Goal: Task Accomplishment & Management: Manage account settings

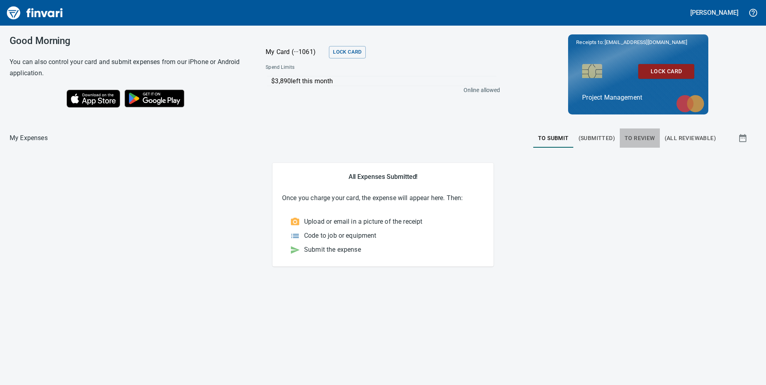
click at [648, 139] on span "To Review" at bounding box center [639, 138] width 30 height 10
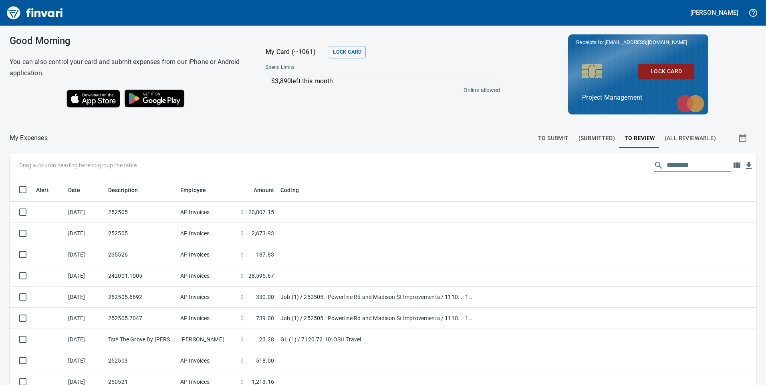
scroll to position [40, 0]
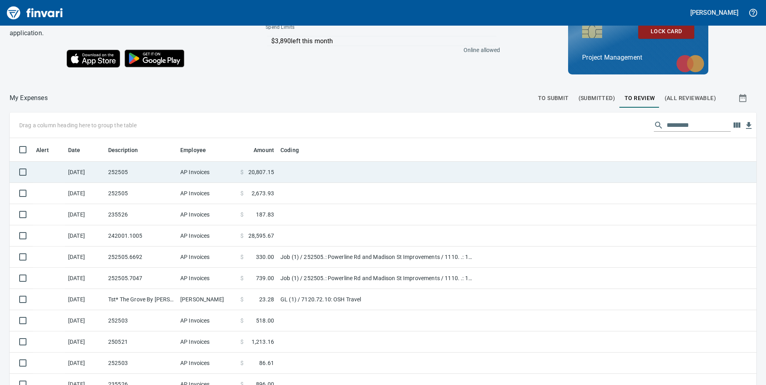
click at [261, 171] on span "20,807.15" at bounding box center [261, 172] width 26 height 8
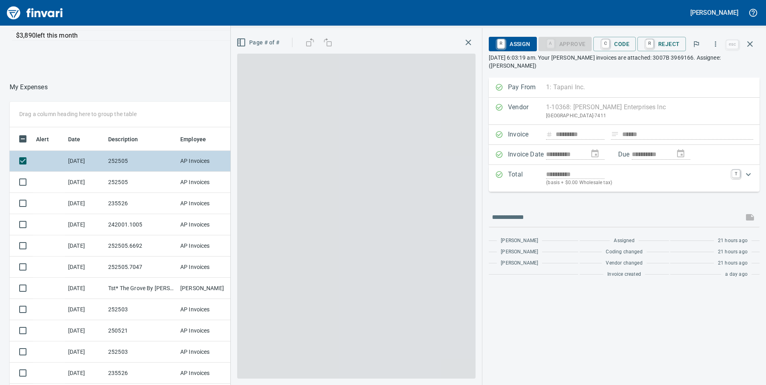
scroll to position [291, 528]
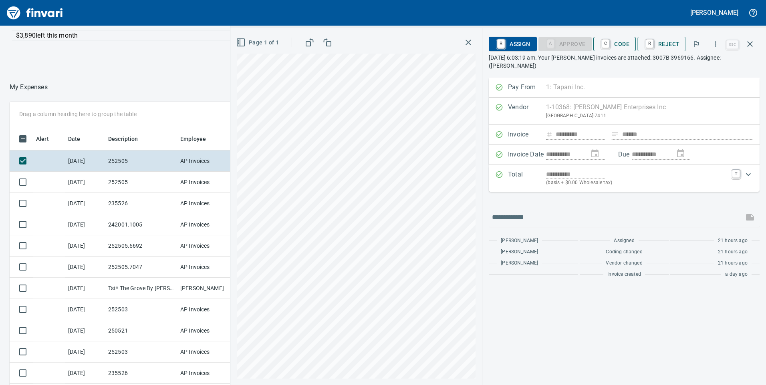
click at [621, 45] on span "C Code" at bounding box center [614, 44] width 30 height 14
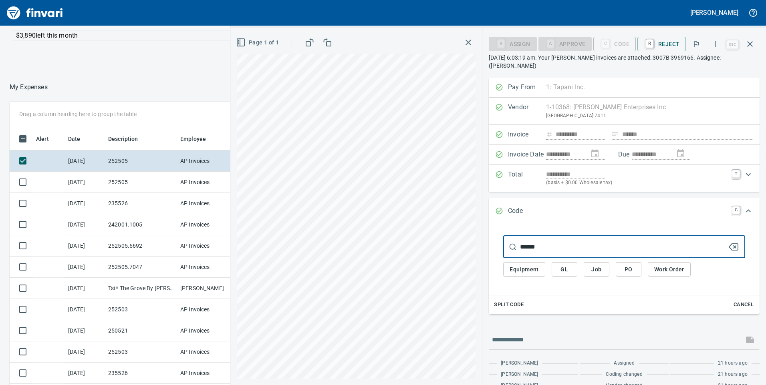
type input "******"
click at [597, 265] on span "Job" at bounding box center [596, 270] width 13 height 10
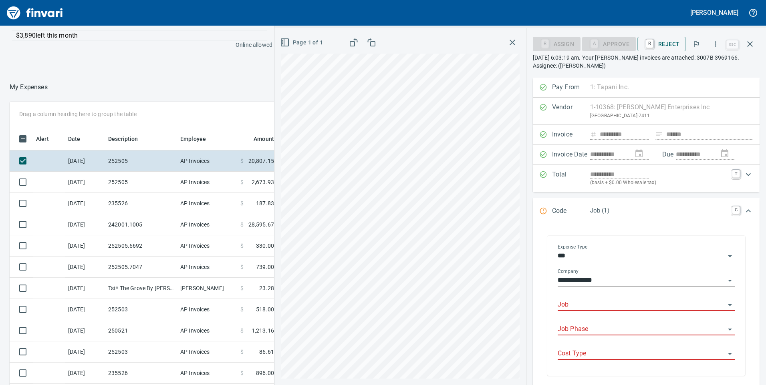
scroll to position [40, 0]
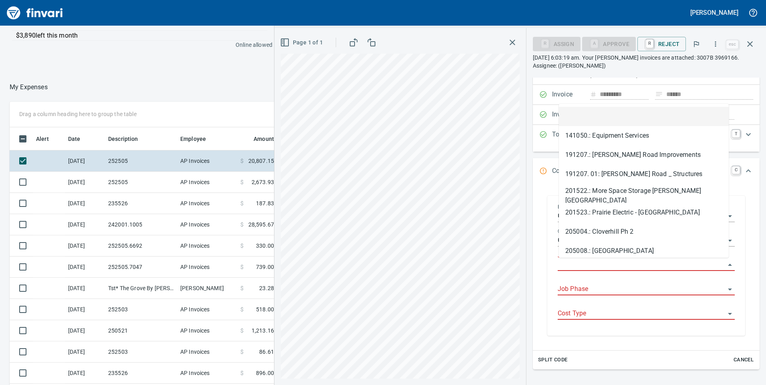
click at [594, 263] on input "Job" at bounding box center [640, 264] width 167 height 11
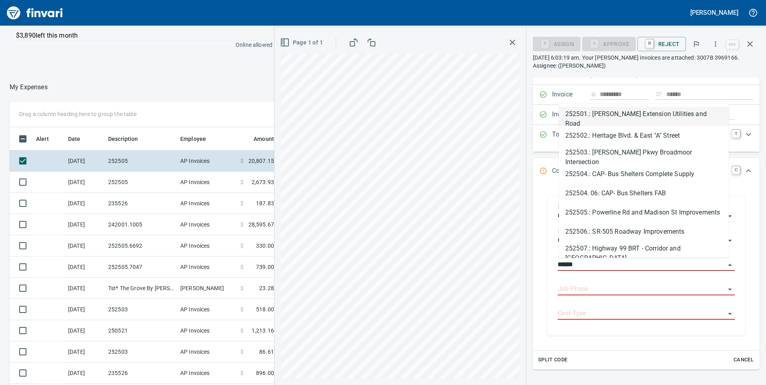
scroll to position [291, 528]
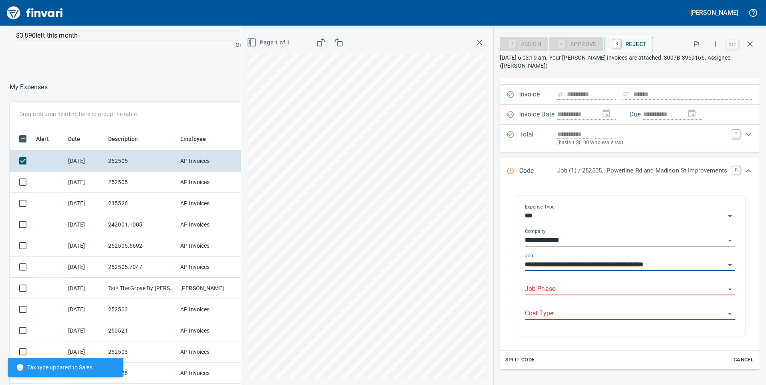
type input "**********"
click at [599, 285] on input "Job Phase" at bounding box center [624, 289] width 200 height 11
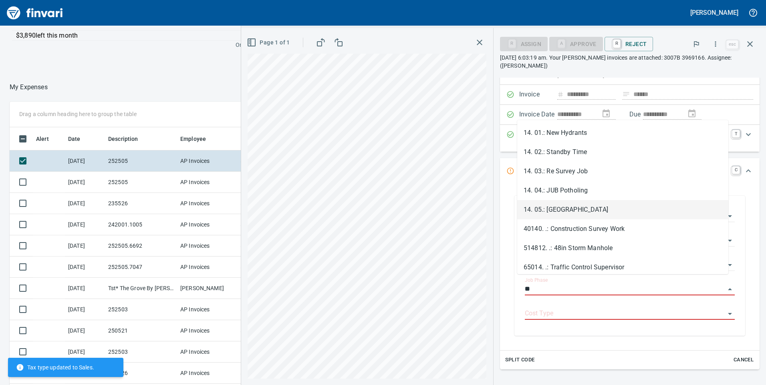
click at [593, 209] on li "14. 05.: [GEOGRAPHIC_DATA]" at bounding box center [622, 209] width 211 height 19
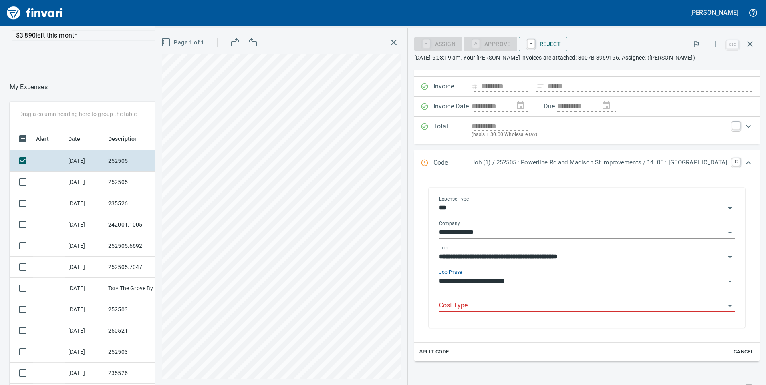
type input "**********"
click at [508, 304] on input "Cost Type" at bounding box center [582, 305] width 286 height 11
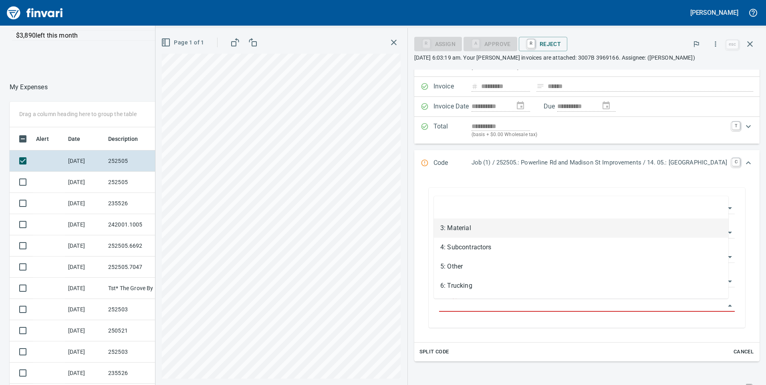
click at [472, 229] on li "3: Material" at bounding box center [581, 228] width 294 height 19
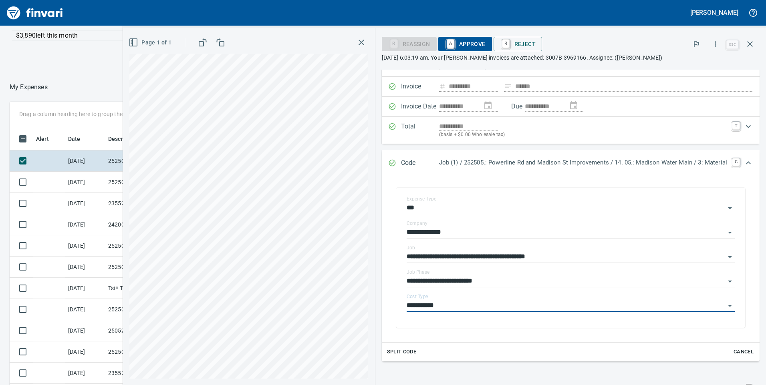
type input "**********"
click at [751, 44] on icon "button" at bounding box center [750, 44] width 10 height 10
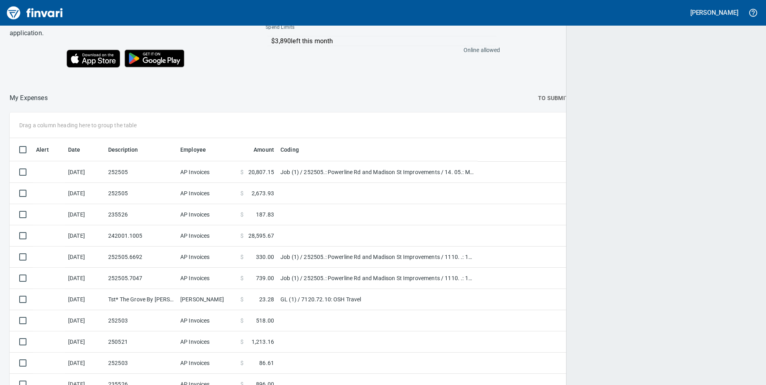
scroll to position [291, 726]
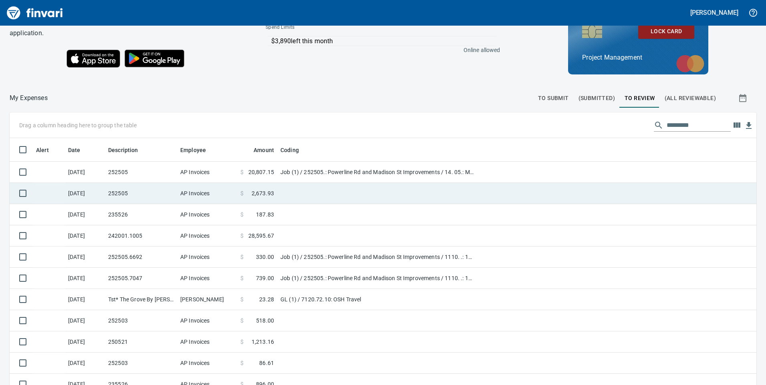
click at [277, 194] on td "$ 2,673.93" at bounding box center [257, 193] width 40 height 21
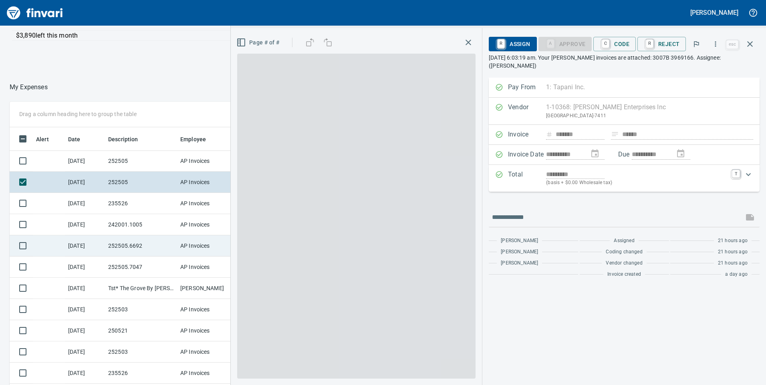
scroll to position [291, 528]
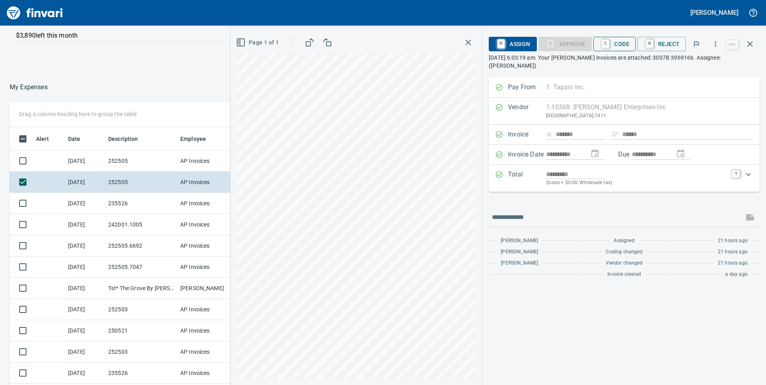
click at [622, 43] on span "C Code" at bounding box center [614, 44] width 30 height 14
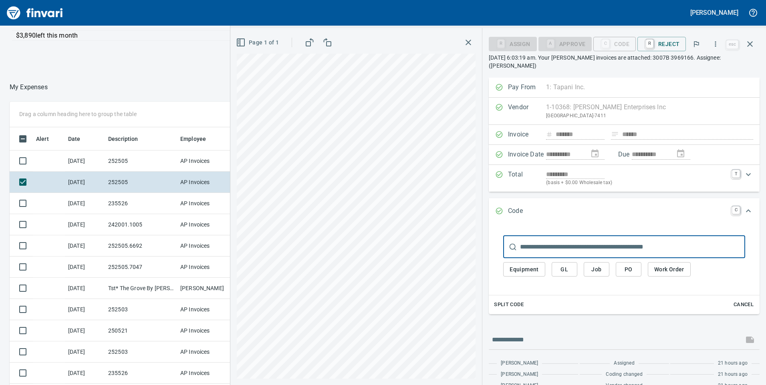
click at [595, 265] on span "Job" at bounding box center [596, 270] width 13 height 10
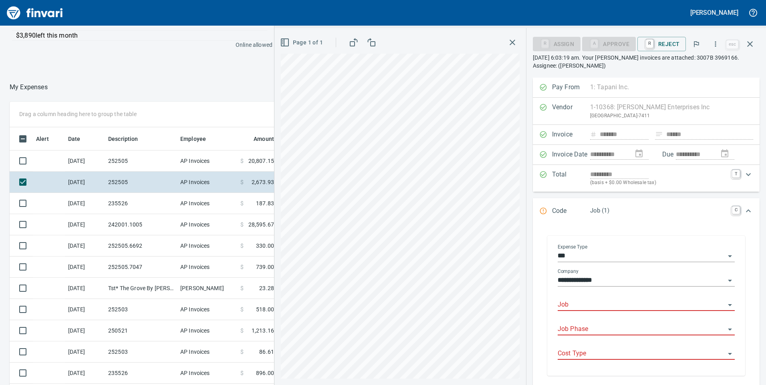
click at [578, 306] on input "Job" at bounding box center [640, 304] width 167 height 11
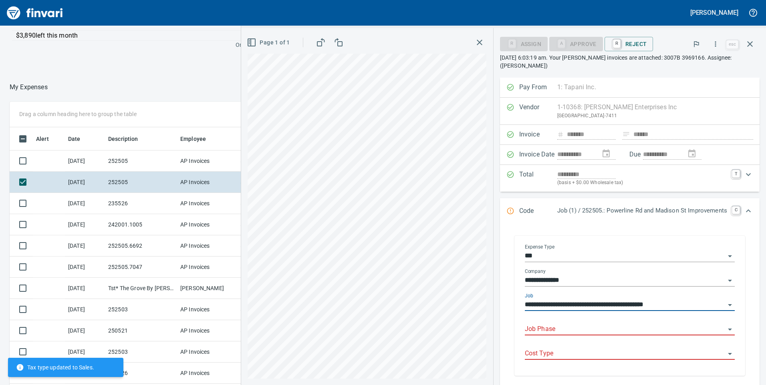
type input "**********"
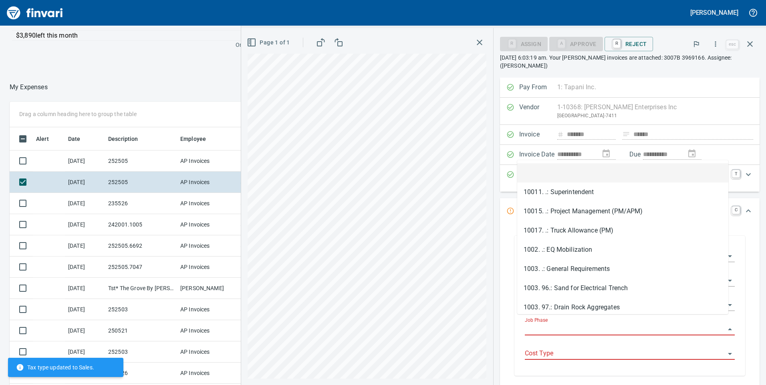
click at [594, 324] on input "Job Phase" at bounding box center [624, 329] width 200 height 11
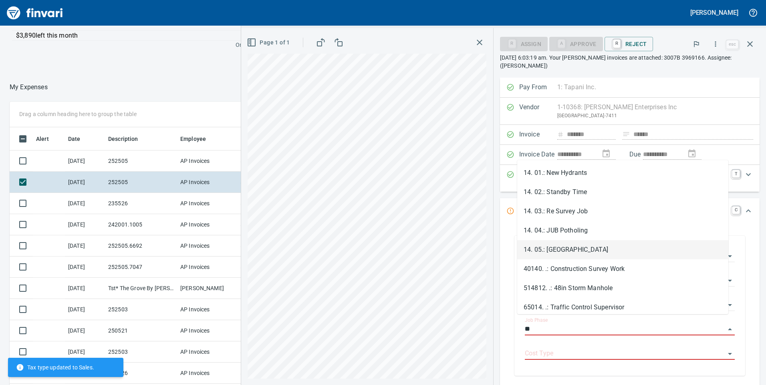
click at [611, 245] on li "14. 05.: [GEOGRAPHIC_DATA]" at bounding box center [622, 249] width 211 height 19
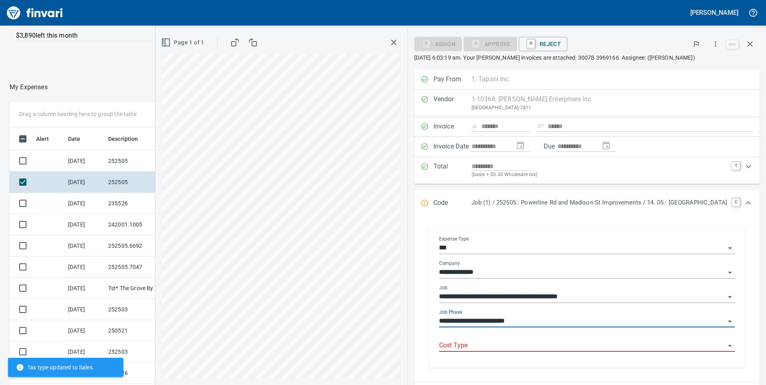
type input "**********"
click at [579, 349] on input "Cost Type" at bounding box center [582, 345] width 286 height 11
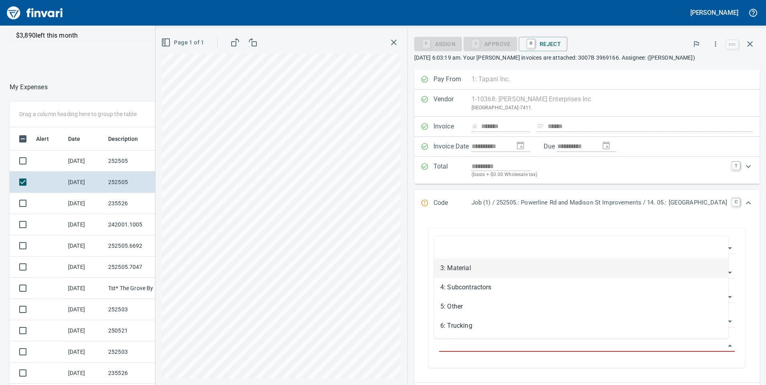
click at [483, 273] on li "3: Material" at bounding box center [581, 268] width 294 height 19
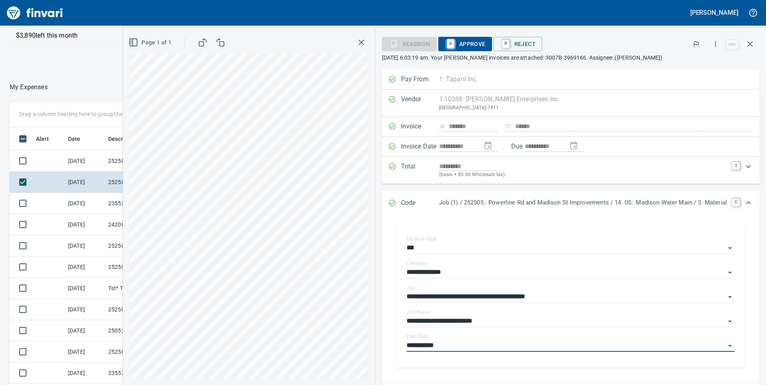
type input "**********"
click at [748, 42] on icon "button" at bounding box center [750, 44] width 10 height 10
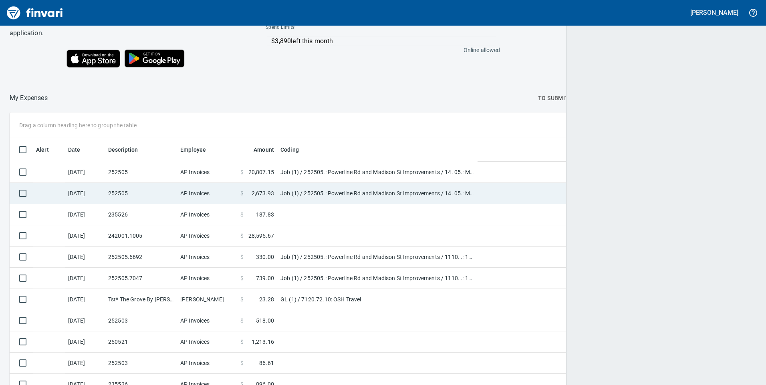
scroll to position [291, 723]
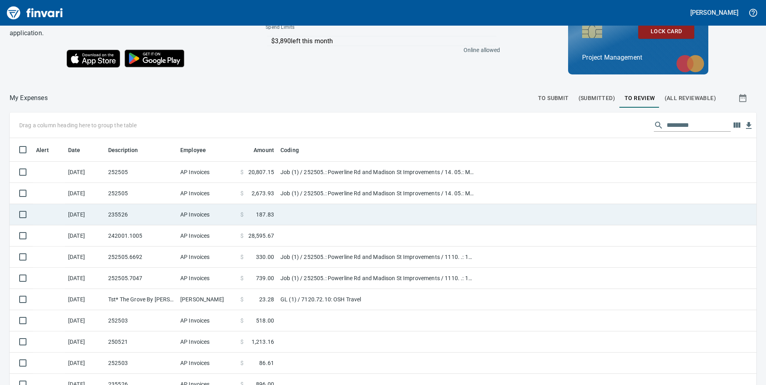
click at [266, 214] on span "187.83" at bounding box center [265, 215] width 18 height 8
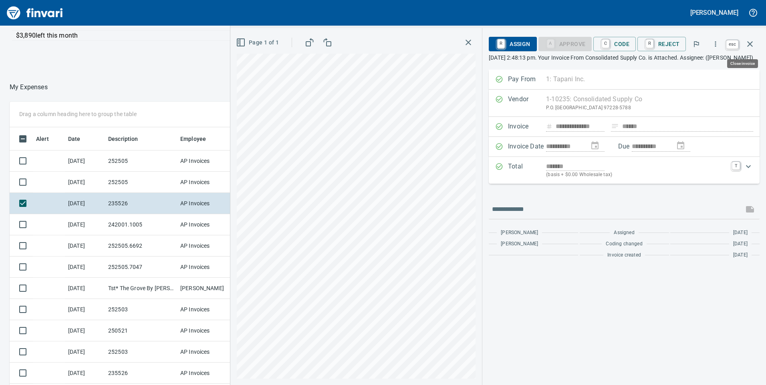
scroll to position [291, 528]
click at [750, 43] on icon "button" at bounding box center [750, 44] width 6 height 6
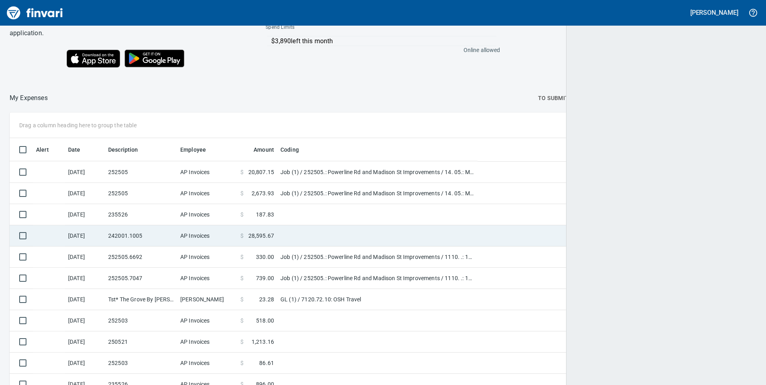
scroll to position [291, 723]
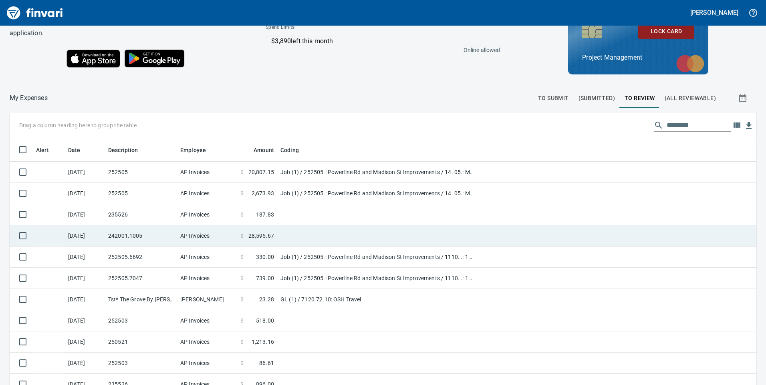
click at [263, 234] on span "28,595.67" at bounding box center [261, 236] width 26 height 8
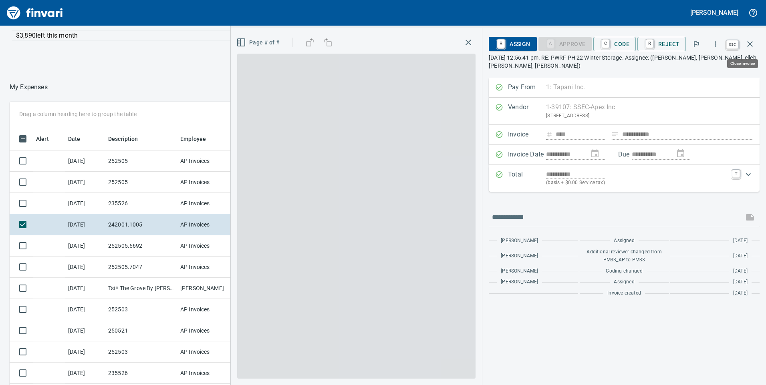
scroll to position [291, 528]
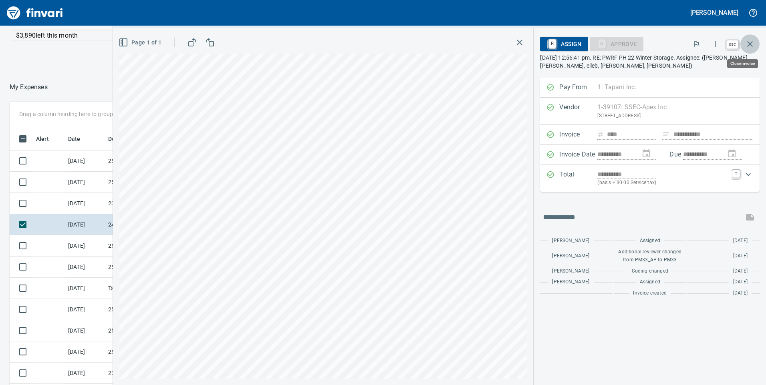
click at [751, 42] on icon "button" at bounding box center [750, 44] width 6 height 6
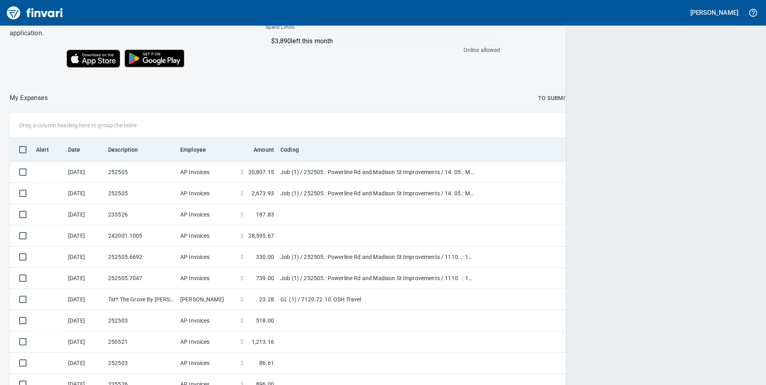
scroll to position [291, 722]
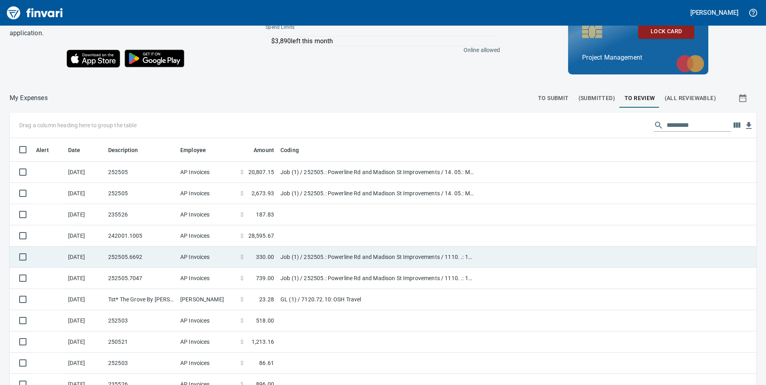
click at [290, 255] on td "Job (1) / 252505.: Powerline Rd and Madison St Improvements / 1110. .: 12' Tren…" at bounding box center [377, 257] width 200 height 21
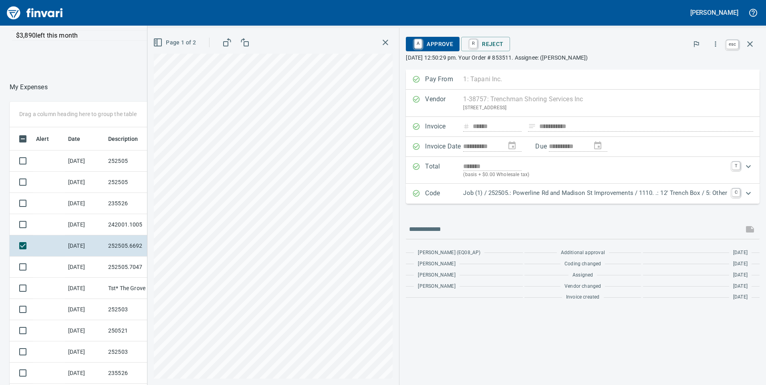
scroll to position [291, 528]
click at [754, 45] on icon "button" at bounding box center [750, 44] width 10 height 10
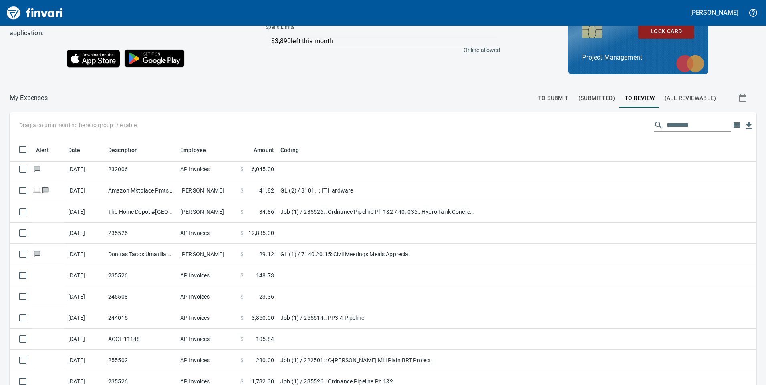
scroll to position [90, 0]
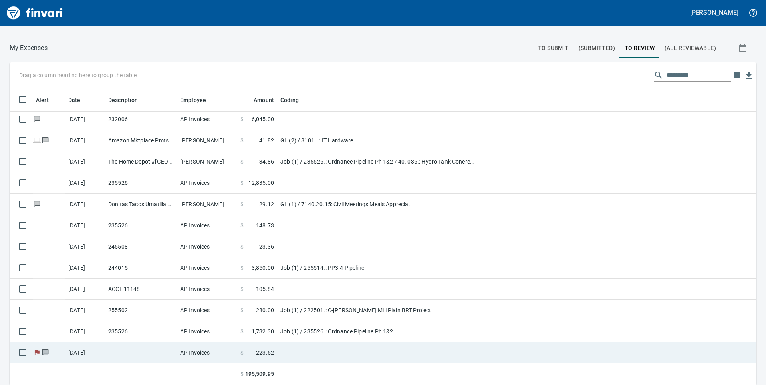
click at [268, 352] on span "223.52" at bounding box center [265, 353] width 18 height 8
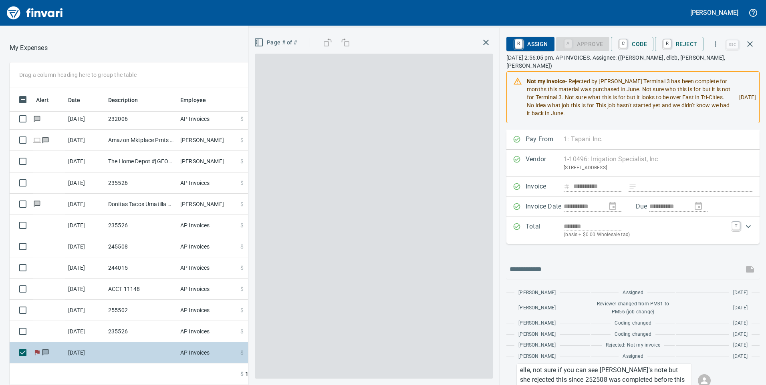
scroll to position [291, 528]
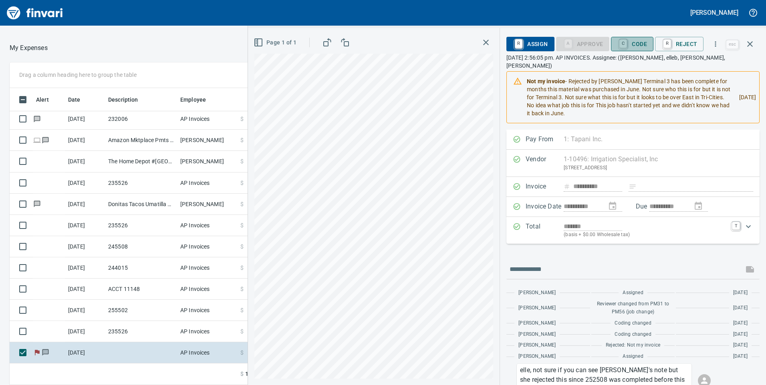
click at [644, 46] on span "C Code" at bounding box center [632, 44] width 30 height 14
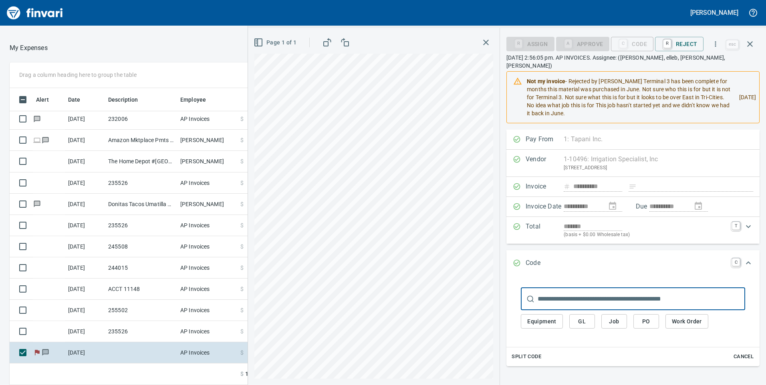
drag, startPoint x: 616, startPoint y: 311, endPoint x: 611, endPoint y: 256, distance: 55.9
click at [616, 317] on span "Job" at bounding box center [613, 322] width 13 height 10
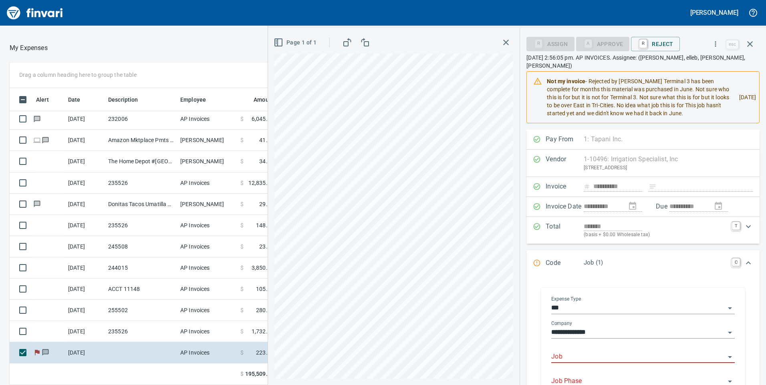
click at [609, 350] on div "Job" at bounding box center [642, 354] width 183 height 18
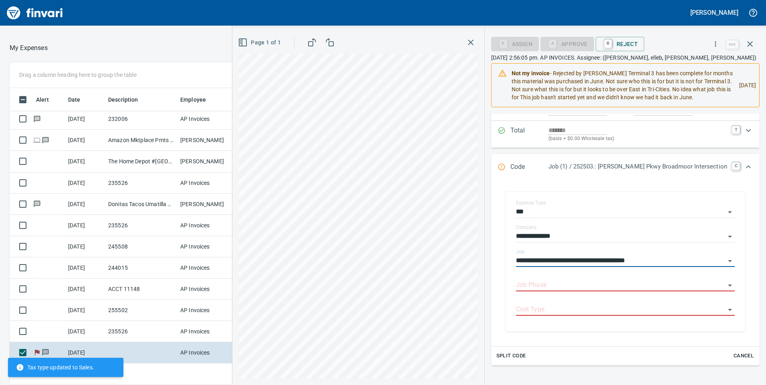
scroll to position [120, 0]
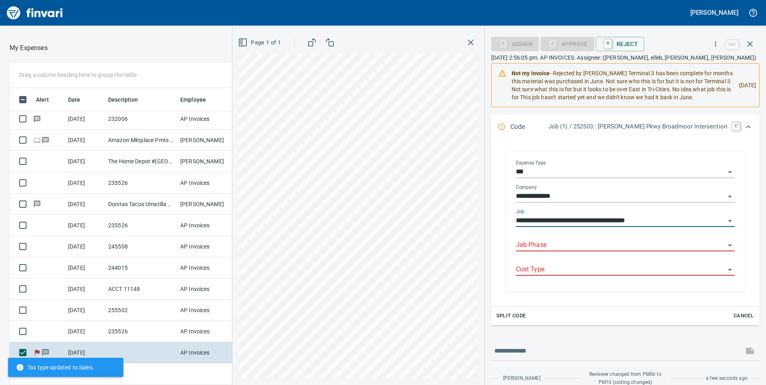
type input "**********"
click at [597, 258] on div "Job Phase" at bounding box center [625, 245] width 219 height 24
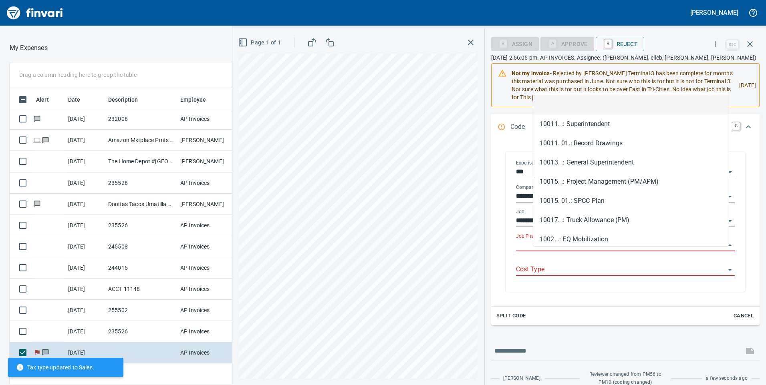
click at [599, 251] on input "Job Phase" at bounding box center [620, 245] width 209 height 11
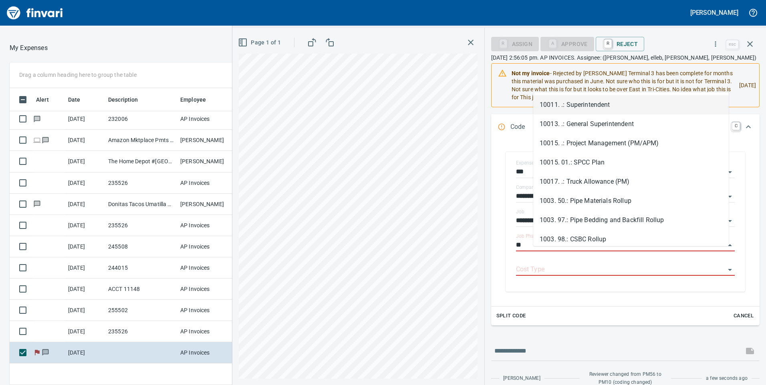
scroll to position [291, 528]
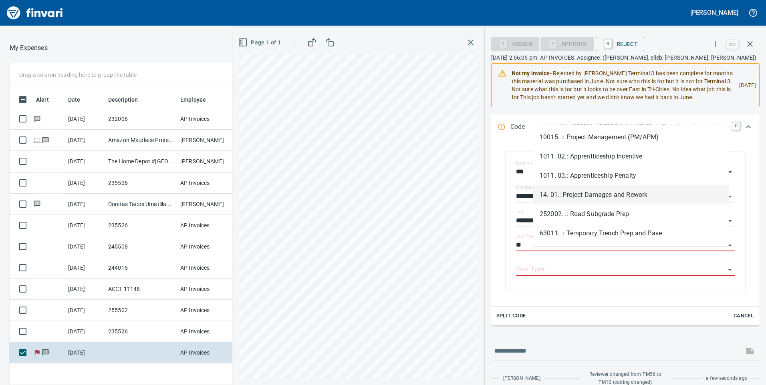
click at [605, 191] on li "14. 01.: Project Damages and Rework" at bounding box center [630, 194] width 195 height 19
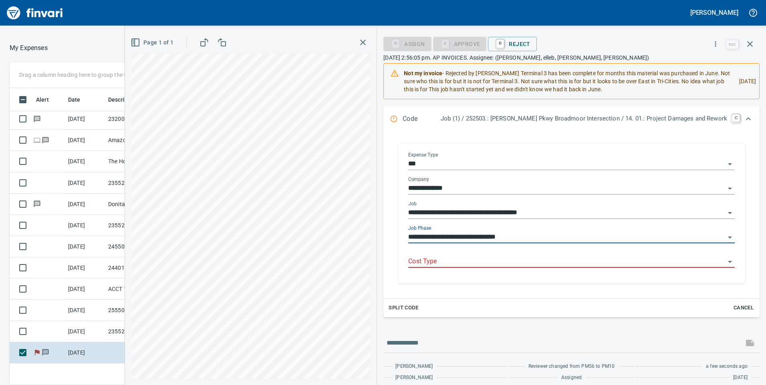
type input "**********"
click at [500, 262] on input "Cost Type" at bounding box center [566, 261] width 317 height 11
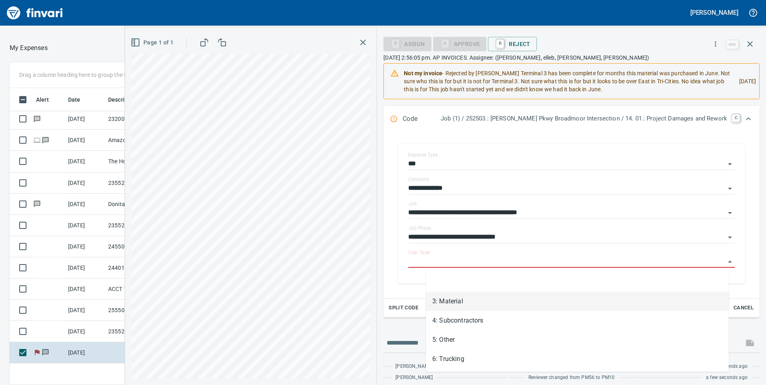
click at [452, 301] on li "3: Material" at bounding box center [577, 301] width 303 height 19
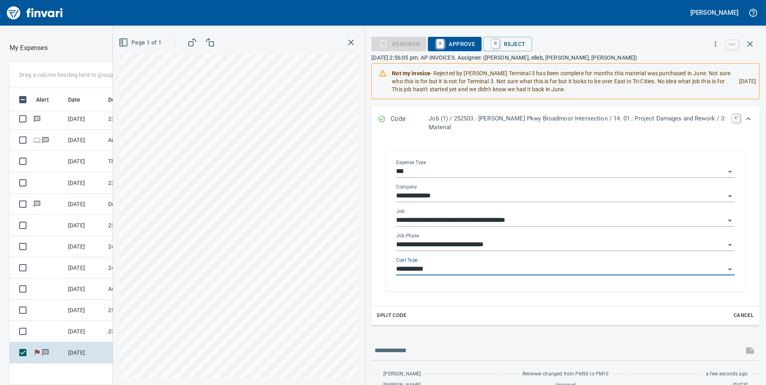
type input "**********"
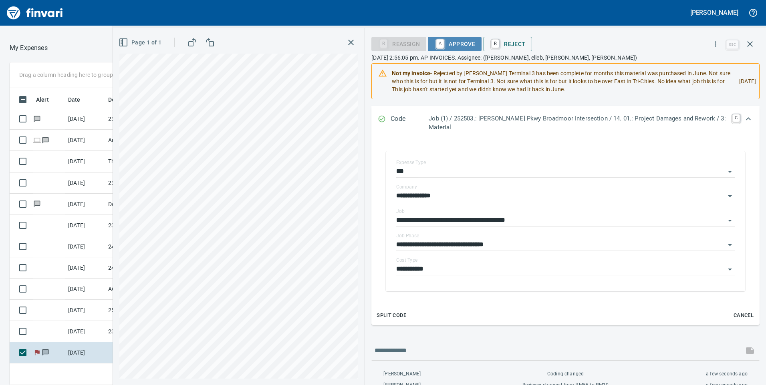
click at [466, 44] on span "A Approve" at bounding box center [454, 44] width 41 height 14
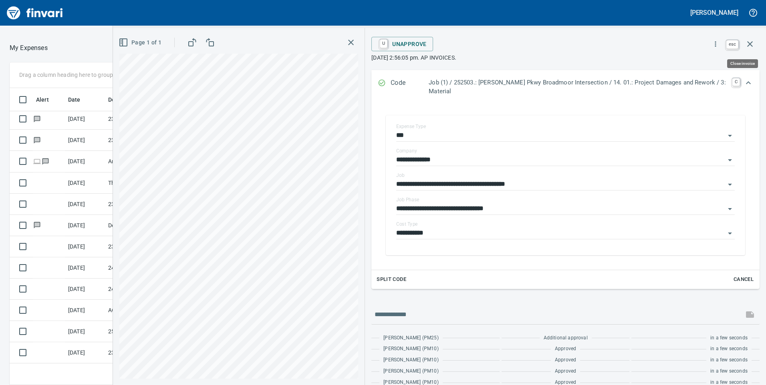
click at [751, 42] on icon "button" at bounding box center [750, 44] width 10 height 10
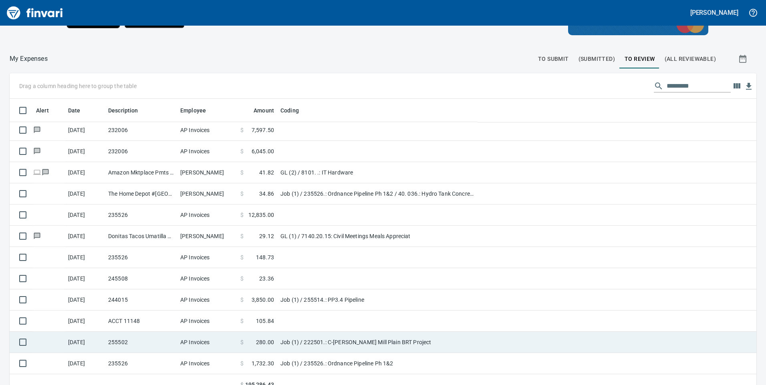
scroll to position [90, 0]
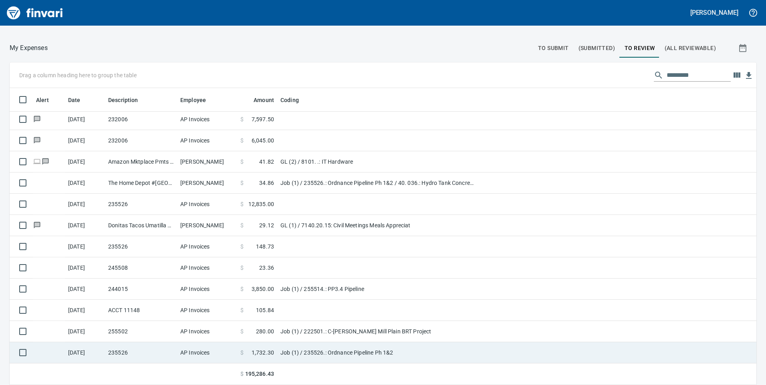
click at [286, 348] on td "Job (1) / 235526.: Ordnance Pipeline Ph 1&2" at bounding box center [377, 352] width 200 height 21
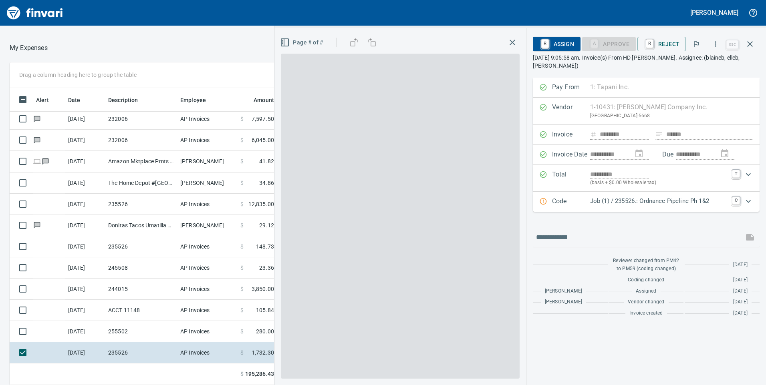
scroll to position [291, 528]
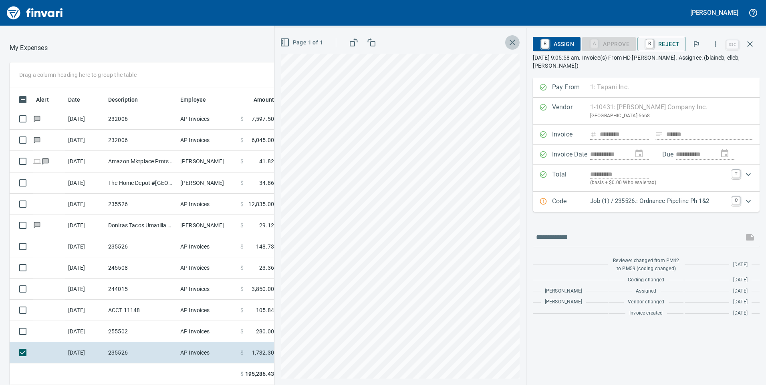
click at [516, 42] on icon "button" at bounding box center [512, 43] width 10 height 10
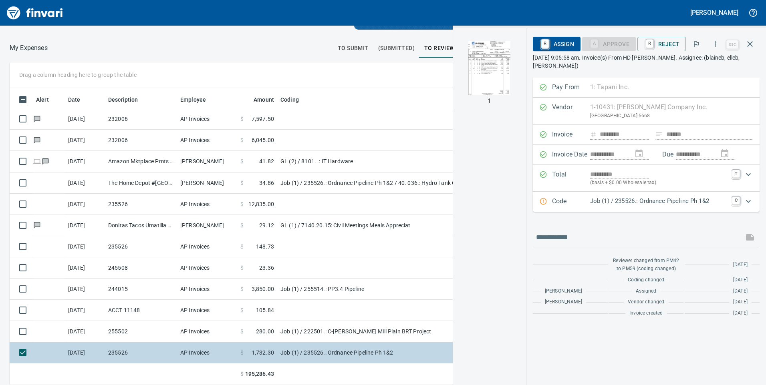
click at [289, 353] on td "Job (1) / 235526.: Ordnance Pipeline Ph 1&2" at bounding box center [377, 352] width 200 height 21
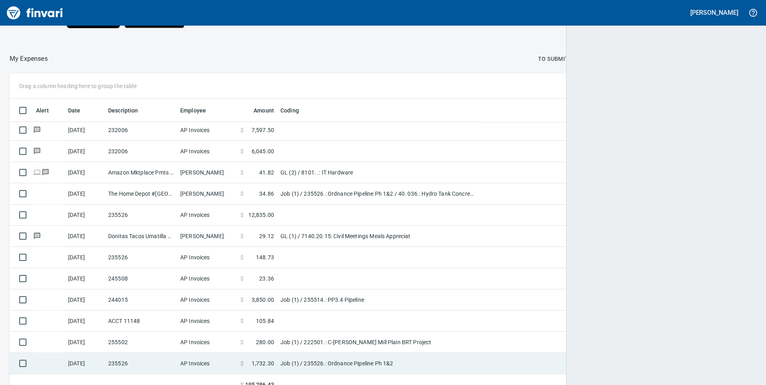
scroll to position [291, 728]
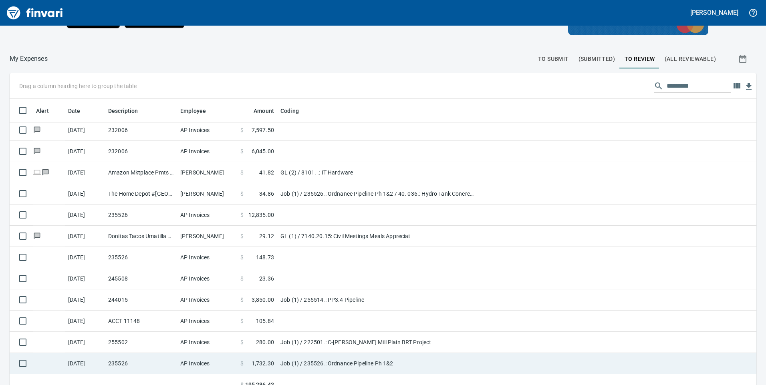
click at [289, 362] on td "Job (1) / 235526.: Ordnance Pipeline Ph 1&2" at bounding box center [377, 363] width 200 height 21
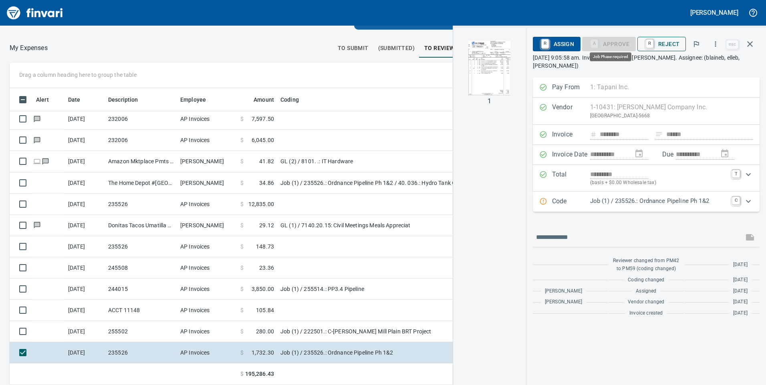
scroll to position [291, 528]
click at [748, 197] on icon "Expand" at bounding box center [748, 202] width 10 height 10
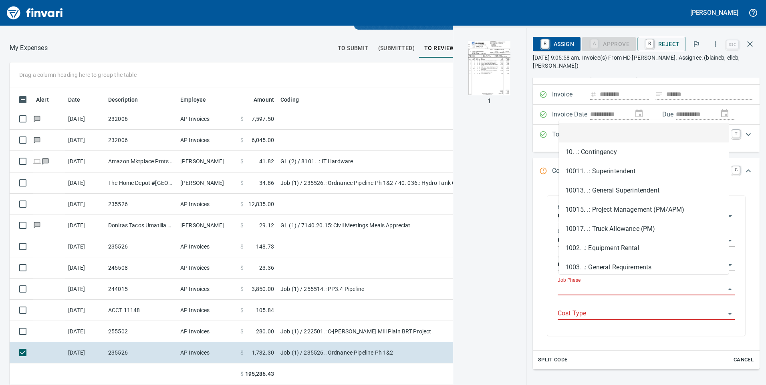
click at [617, 284] on input "Job Phase" at bounding box center [640, 289] width 167 height 11
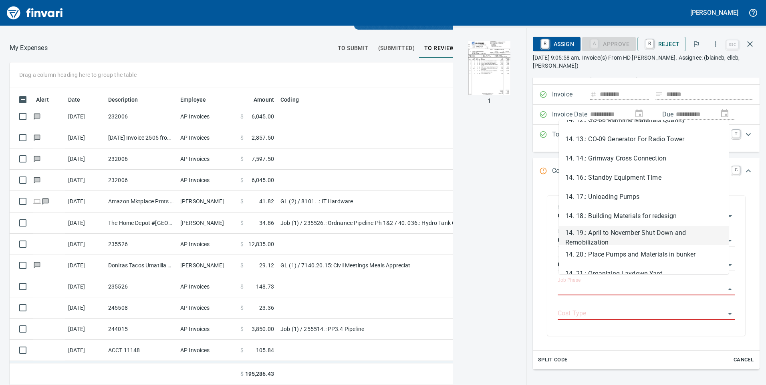
scroll to position [1493, 0]
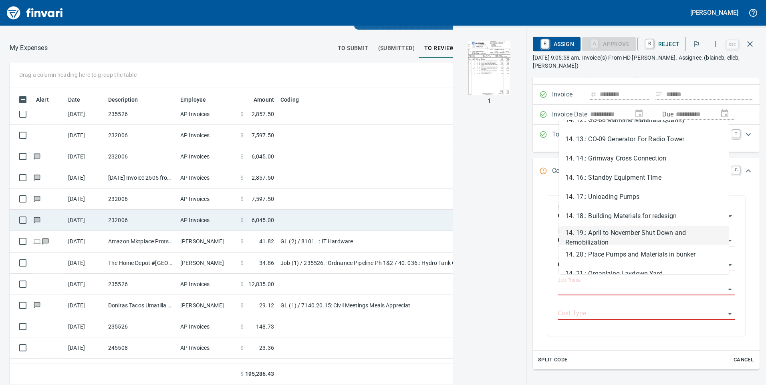
click at [257, 216] on span "6,045.00" at bounding box center [262, 220] width 22 height 8
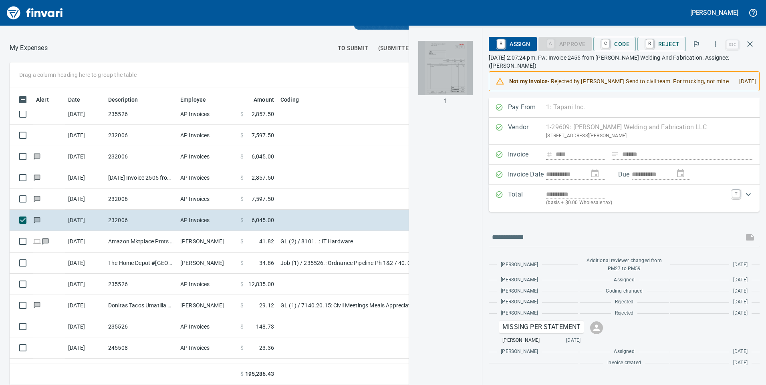
click at [444, 70] on img "button" at bounding box center [445, 68] width 54 height 54
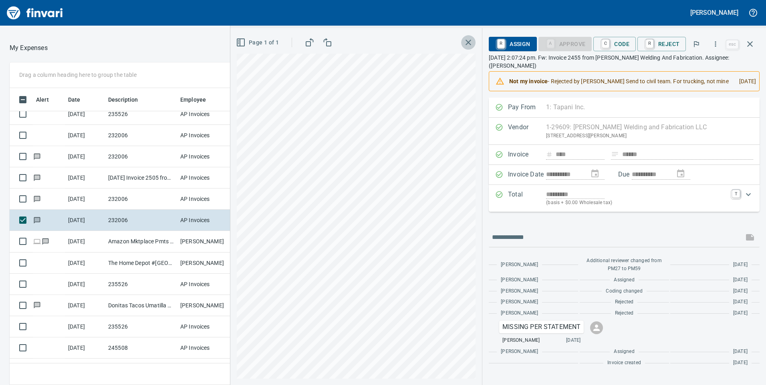
click at [472, 44] on icon "button" at bounding box center [468, 43] width 10 height 10
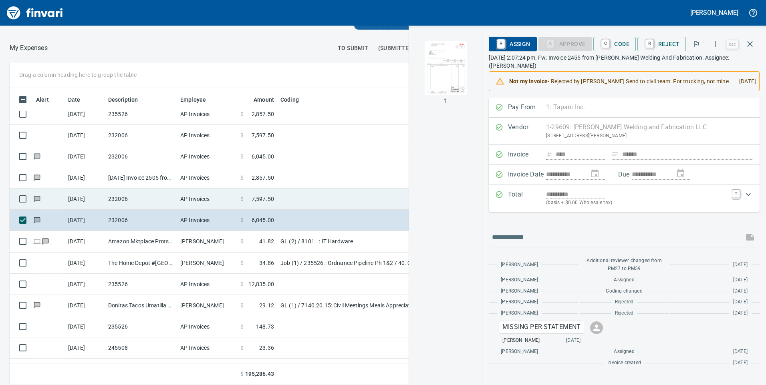
click at [261, 200] on span "7,597.50" at bounding box center [262, 199] width 22 height 8
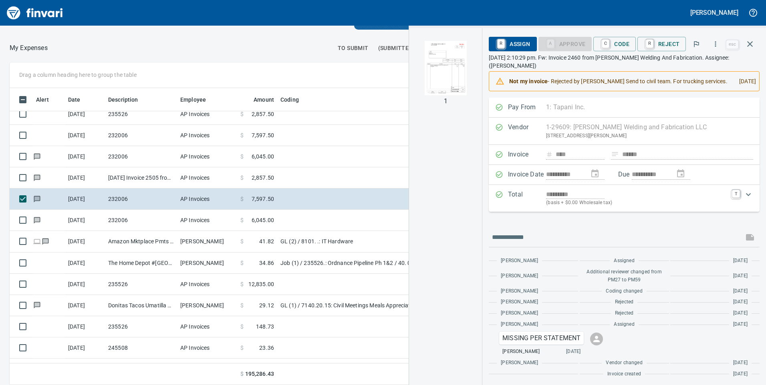
click at [454, 74] on img "button" at bounding box center [445, 68] width 54 height 54
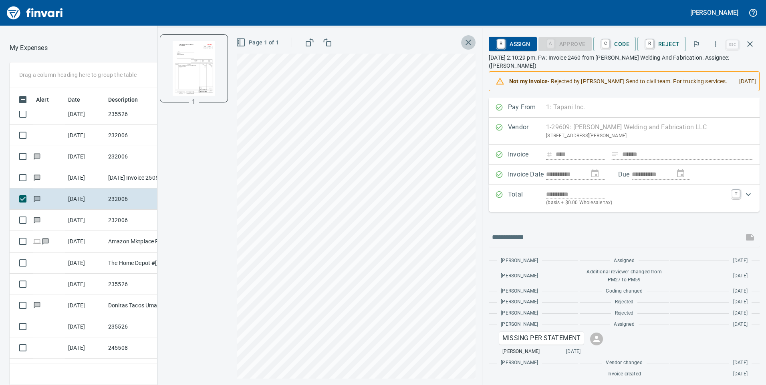
click at [467, 40] on icon "button" at bounding box center [468, 43] width 10 height 10
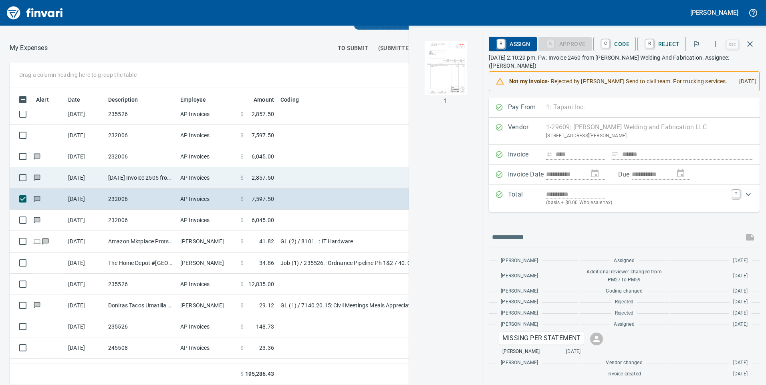
click at [261, 177] on span "2,857.50" at bounding box center [262, 178] width 22 height 8
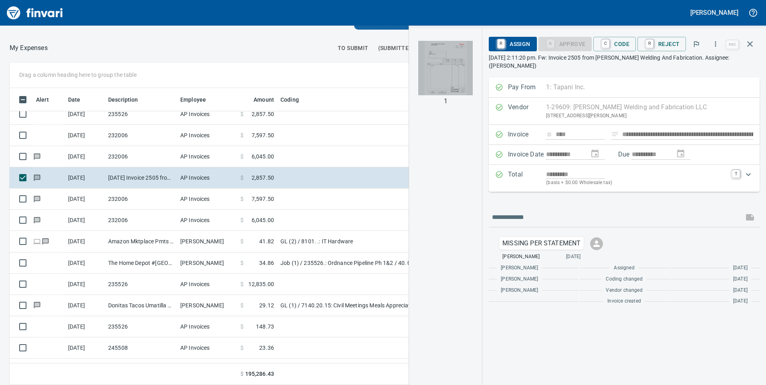
click at [437, 64] on img "button" at bounding box center [445, 68] width 54 height 54
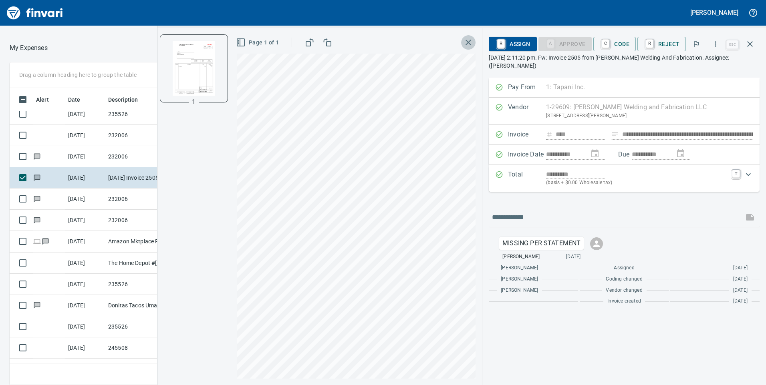
click at [472, 46] on icon "button" at bounding box center [468, 43] width 10 height 10
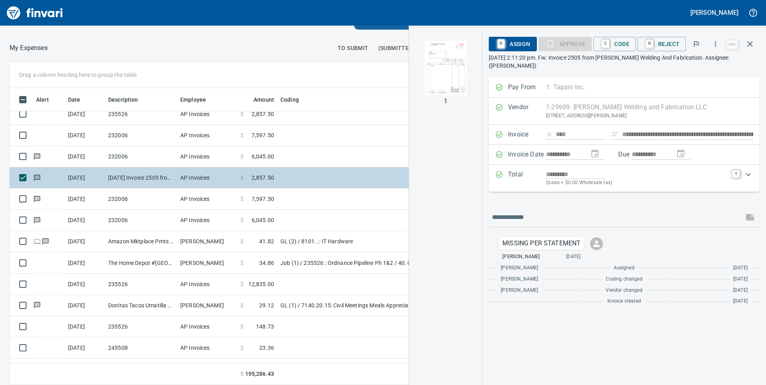
click at [269, 177] on span "2,857.50" at bounding box center [262, 178] width 22 height 8
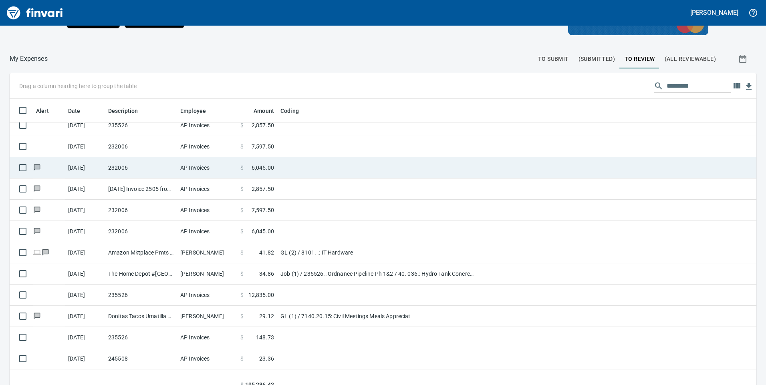
scroll to position [1453, 0]
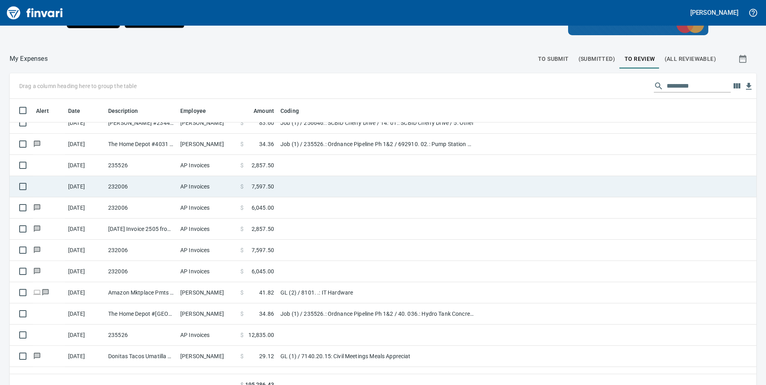
click at [265, 184] on span "7,597.50" at bounding box center [262, 187] width 22 height 8
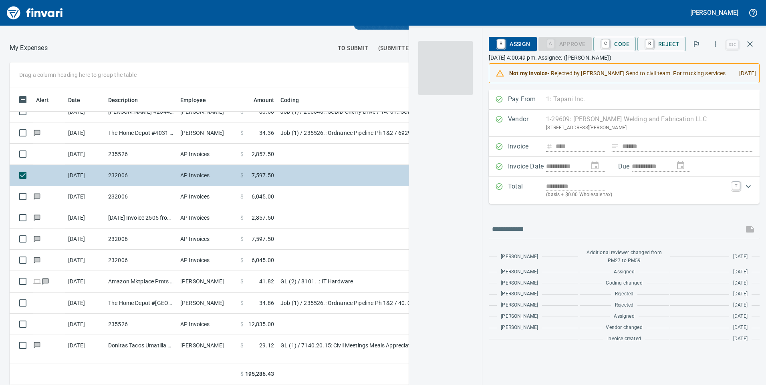
scroll to position [291, 528]
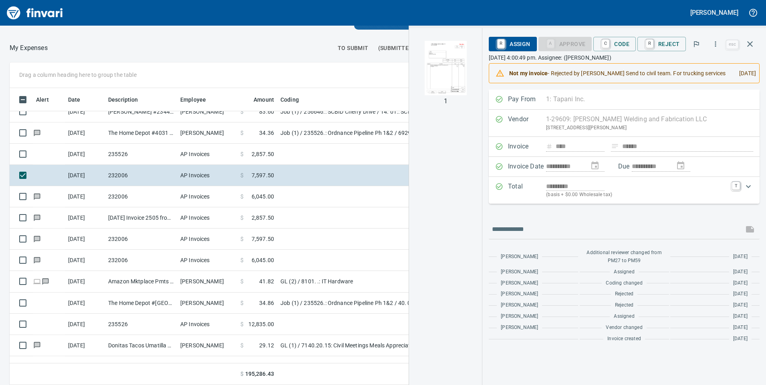
click at [442, 64] on img "button" at bounding box center [445, 68] width 54 height 54
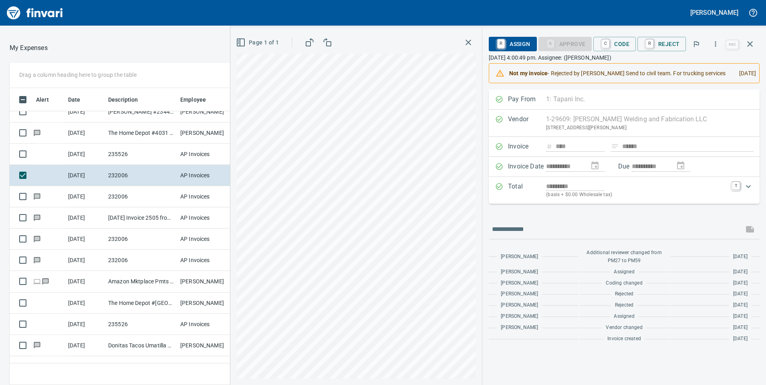
click at [466, 44] on icon "button" at bounding box center [468, 43] width 10 height 10
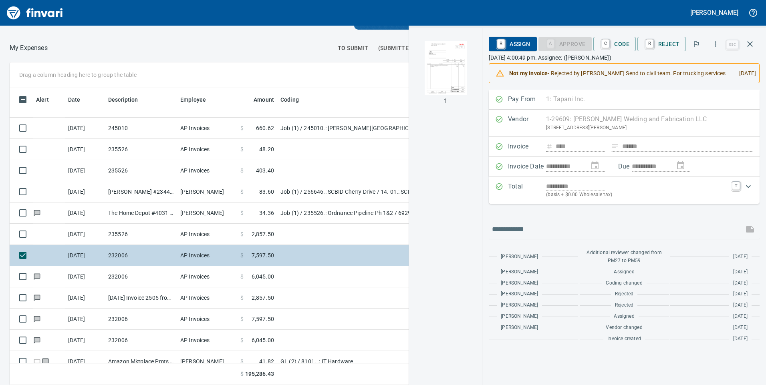
scroll to position [1333, 0]
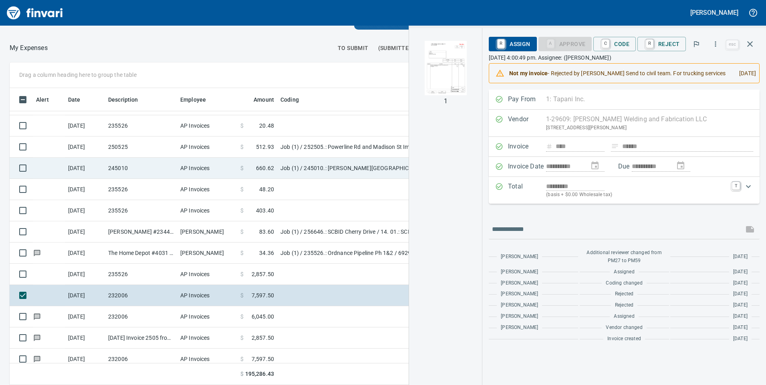
click at [279, 167] on td "Job (1) / 245010.: [PERSON_NAME][GEOGRAPHIC_DATA]" at bounding box center [377, 168] width 200 height 21
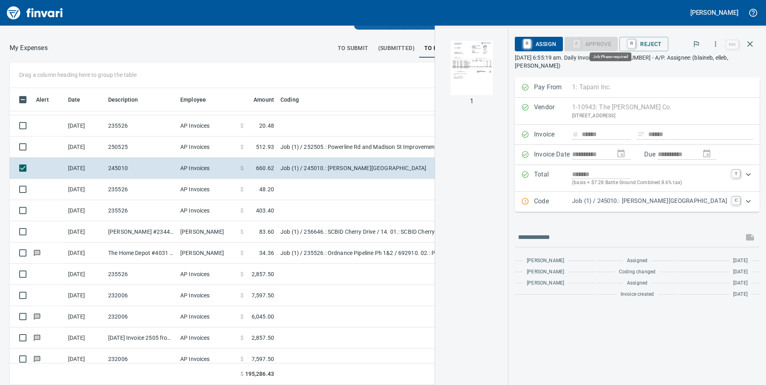
scroll to position [291, 528]
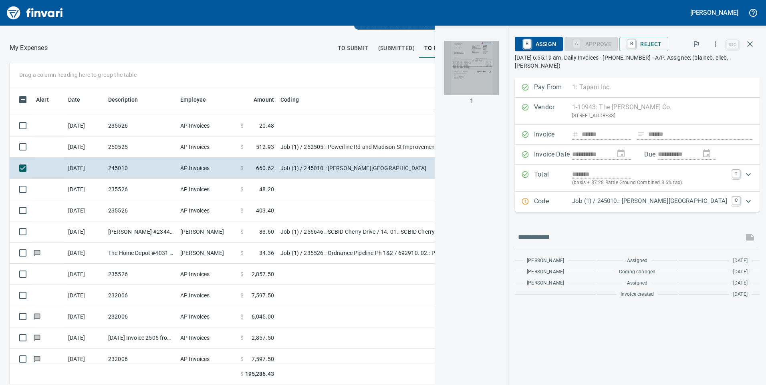
click at [494, 67] on img "button" at bounding box center [471, 68] width 54 height 54
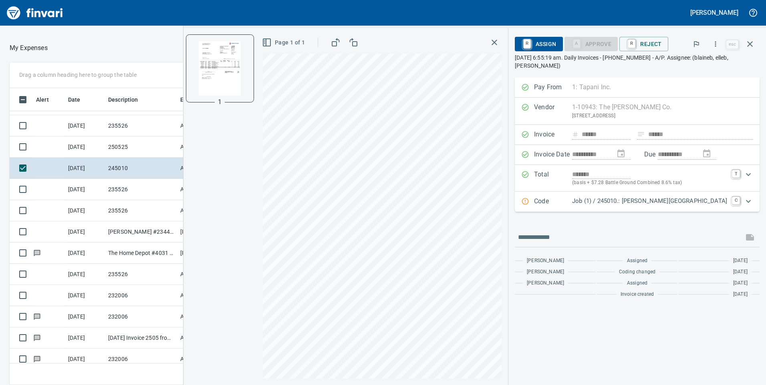
click at [748, 203] on icon "Expand" at bounding box center [747, 201] width 5 height 3
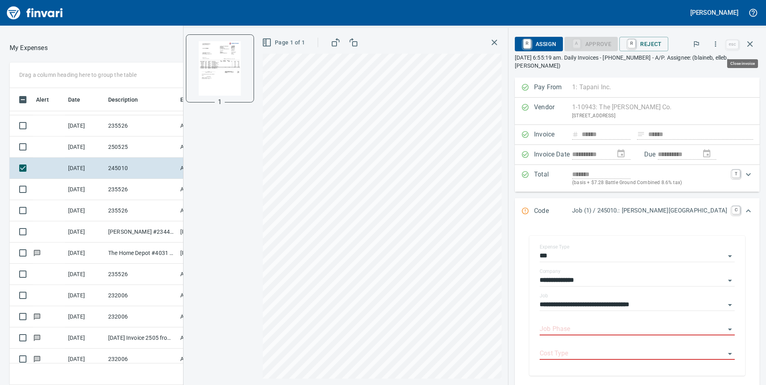
click at [752, 48] on icon "button" at bounding box center [750, 44] width 10 height 10
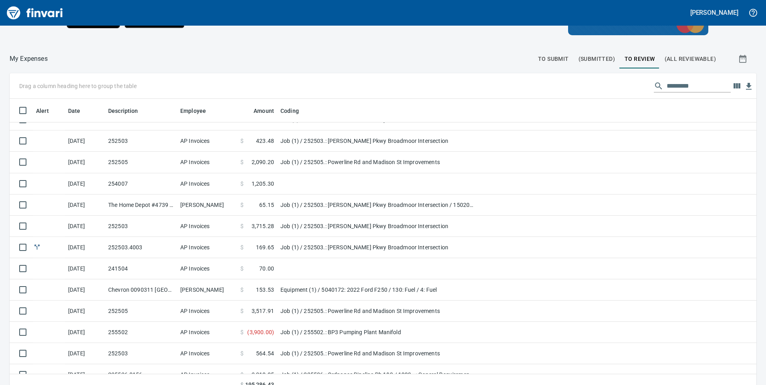
scroll to position [1013, 0]
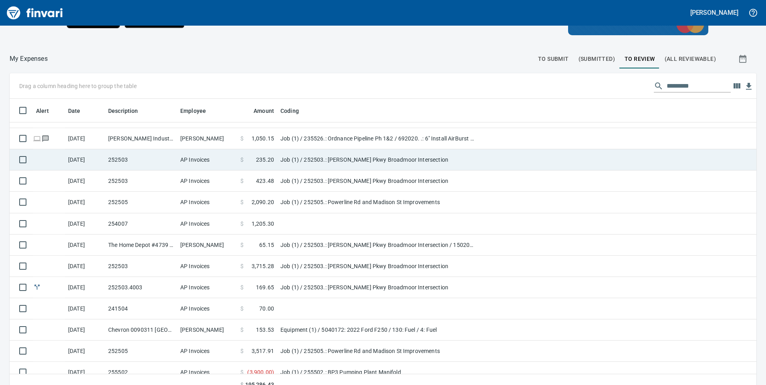
click at [267, 159] on span "235.20" at bounding box center [265, 160] width 18 height 8
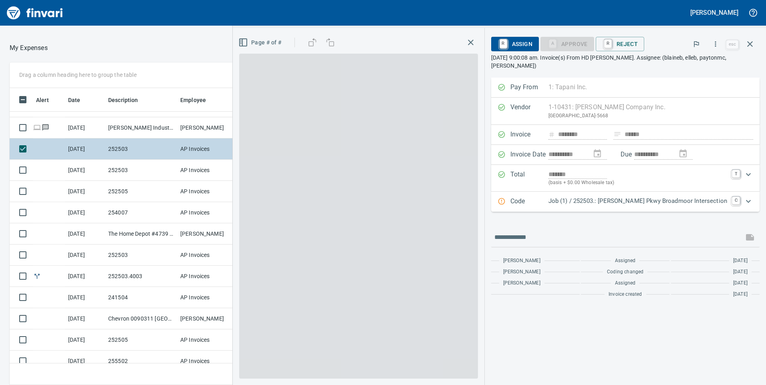
scroll to position [291, 528]
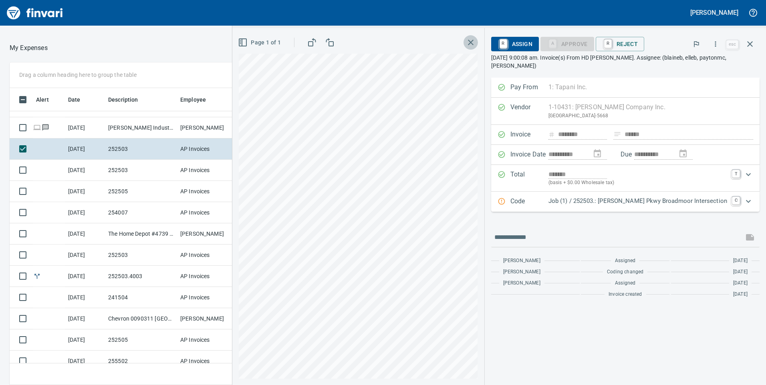
click at [475, 45] on icon "button" at bounding box center [471, 43] width 10 height 10
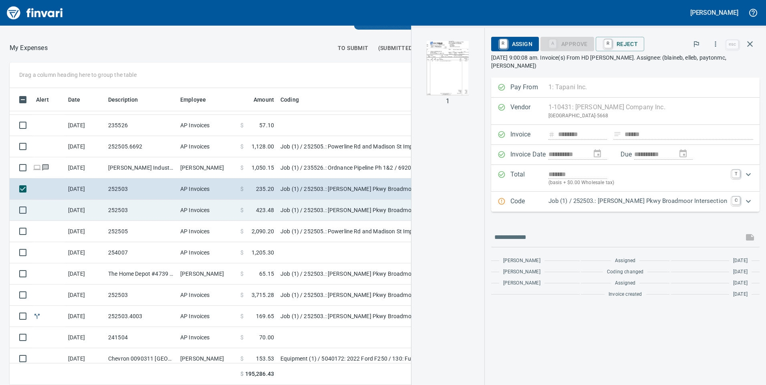
scroll to position [933, 0]
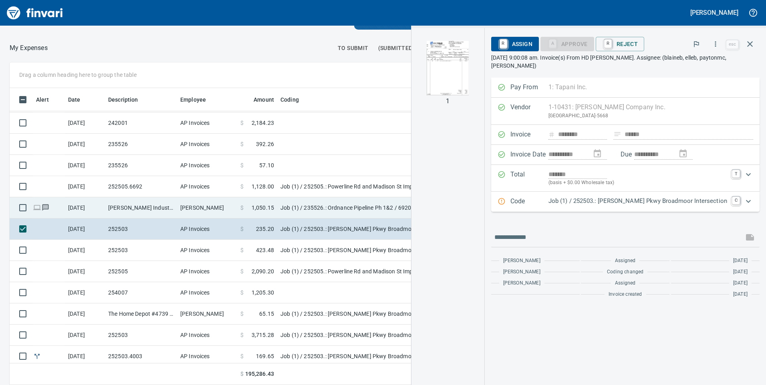
click at [310, 205] on td "Job (1) / 235526.: Ordnance Pipeline Ph 1&2 / 692020. .: 6" Install AirBurst Co…" at bounding box center [377, 207] width 200 height 21
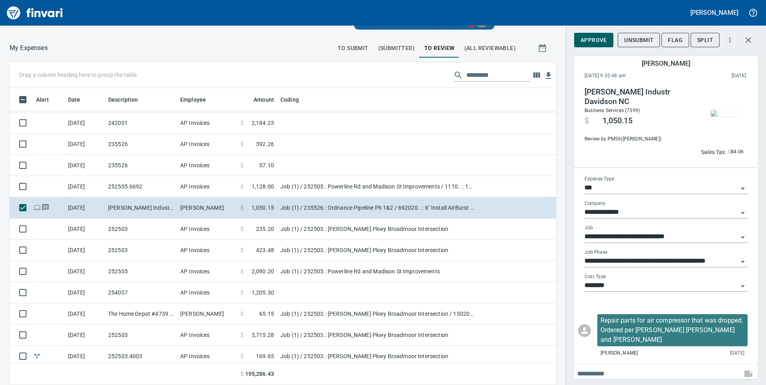
scroll to position [291, 528]
click at [713, 115] on img "button" at bounding box center [723, 113] width 26 height 6
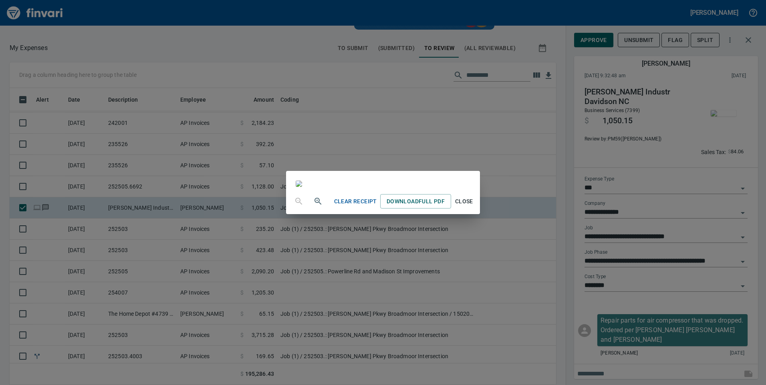
scroll to position [0, 0]
click at [112, 21] on div "Clear Receipt Download Full PDF Close" at bounding box center [383, 192] width 766 height 385
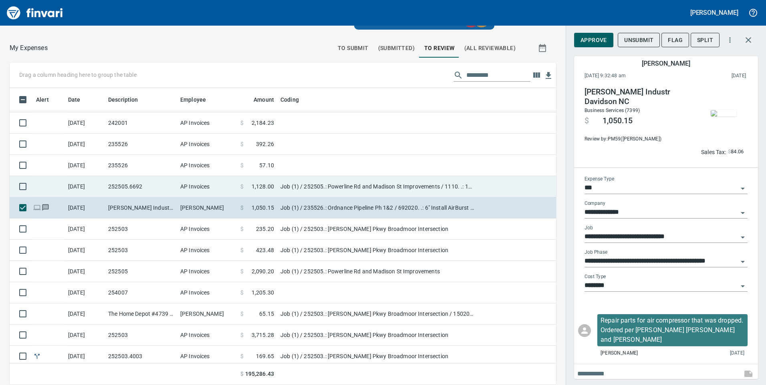
click at [277, 182] on td "Job (1) / 252505.: Powerline Rd and Madison St Improvements / 1110. .: 12' Tren…" at bounding box center [377, 186] width 200 height 21
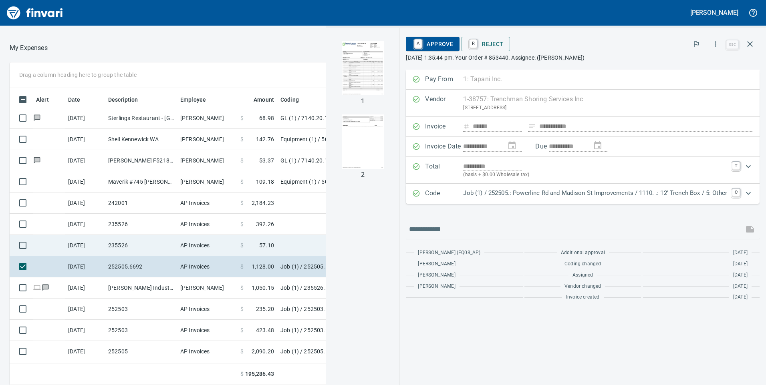
scroll to position [813, 0]
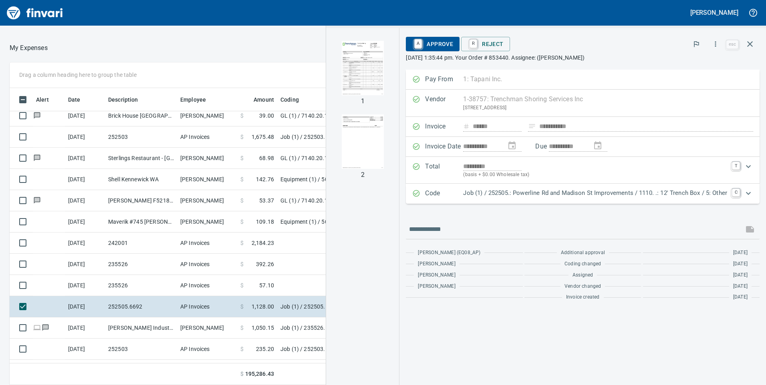
click at [260, 49] on div at bounding box center [190, 47] width 285 height 19
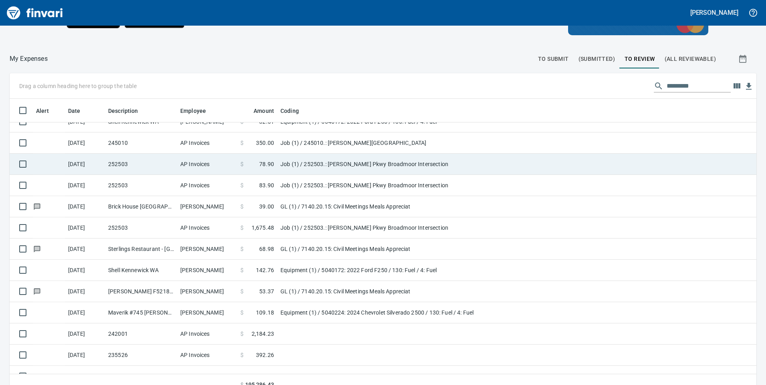
scroll to position [693, 0]
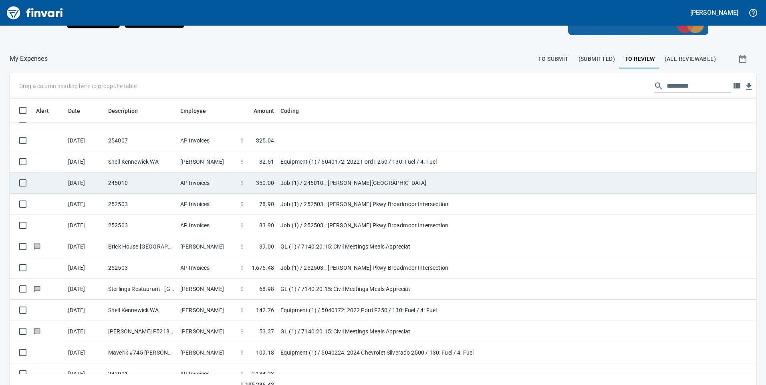
click at [277, 184] on td "$ 350.00" at bounding box center [257, 183] width 40 height 21
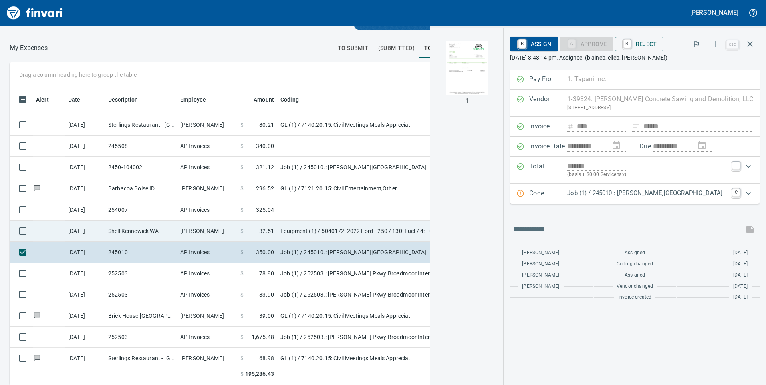
scroll to position [573, 0]
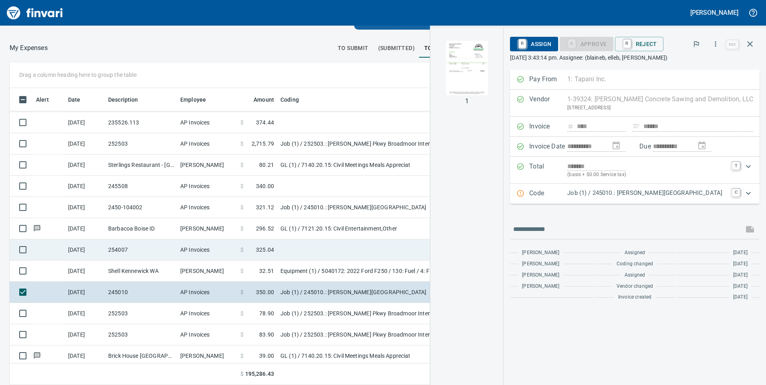
click at [258, 247] on span "325.04" at bounding box center [265, 250] width 18 height 8
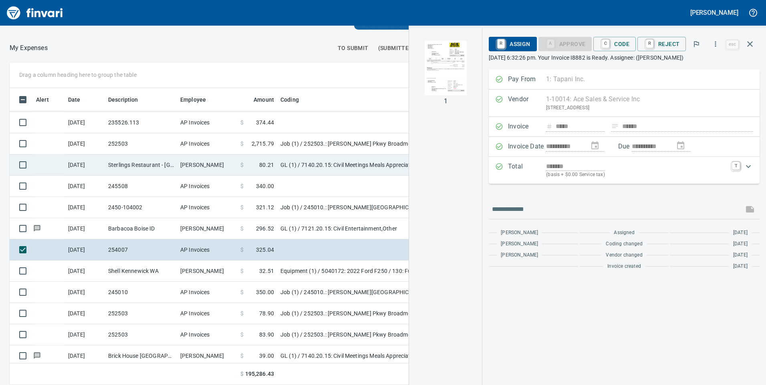
scroll to position [532, 0]
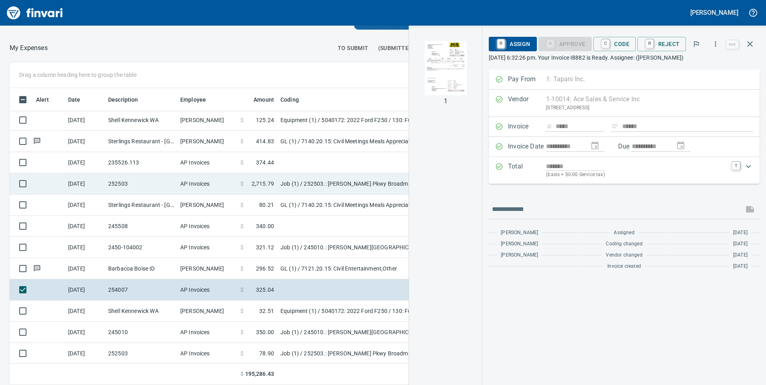
click at [304, 182] on td "Job (1) / 252503.: [PERSON_NAME] Pkwy Broadmoor Intersection" at bounding box center [377, 183] width 200 height 21
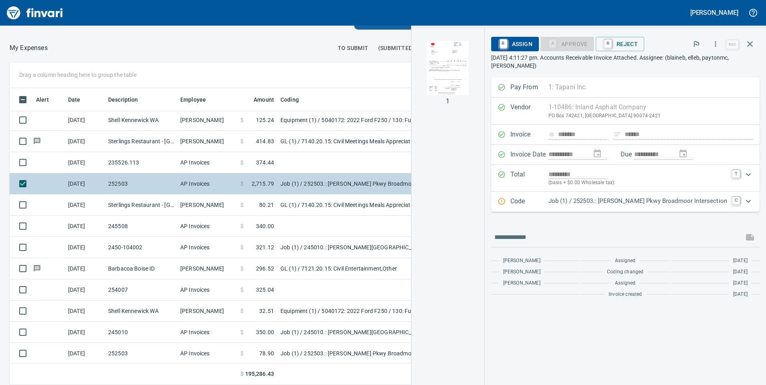
scroll to position [492, 0]
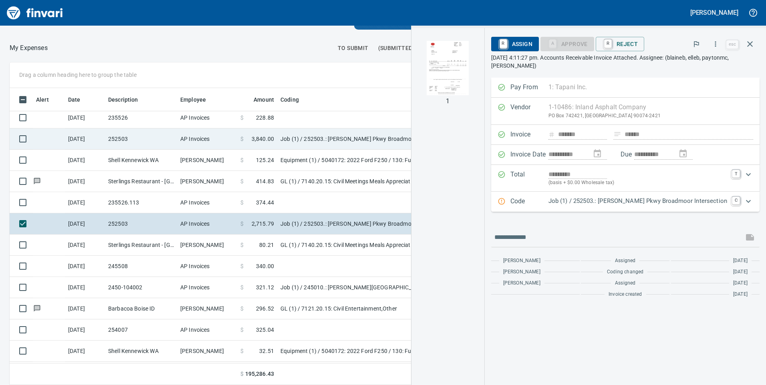
click at [296, 138] on td "Job (1) / 252503.: [PERSON_NAME] Pkwy Broadmoor Intersection" at bounding box center [377, 139] width 200 height 21
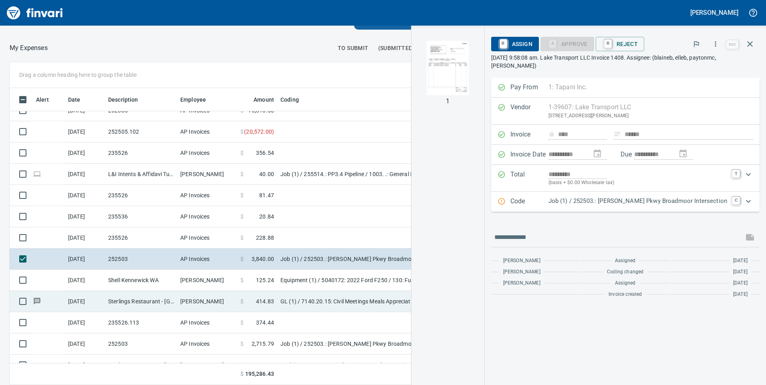
scroll to position [332, 0]
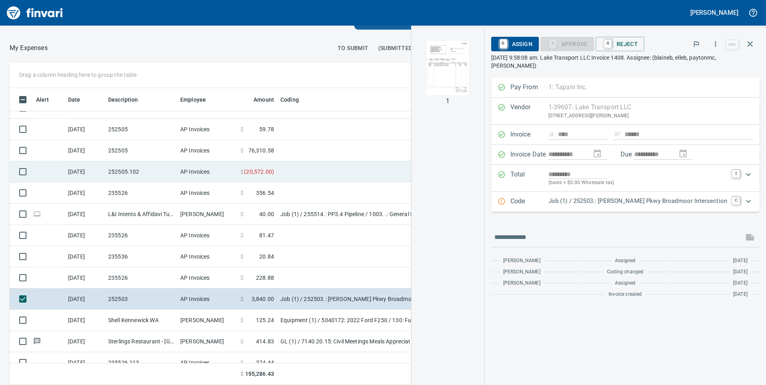
click at [261, 169] on span "( 20,572.00 )" at bounding box center [259, 172] width 30 height 8
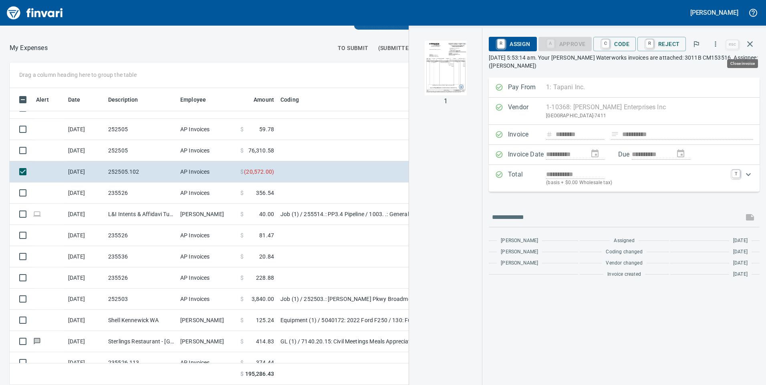
scroll to position [291, 528]
click at [440, 64] on img "button" at bounding box center [445, 68] width 54 height 54
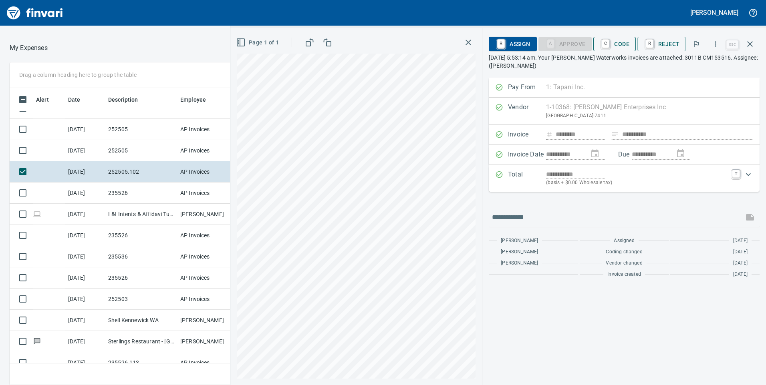
click at [631, 45] on button "C Code" at bounding box center [614, 44] width 42 height 14
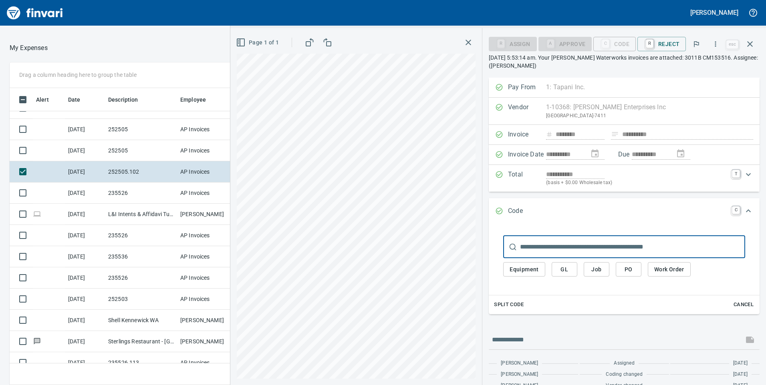
click at [598, 268] on span "Job" at bounding box center [596, 270] width 13 height 10
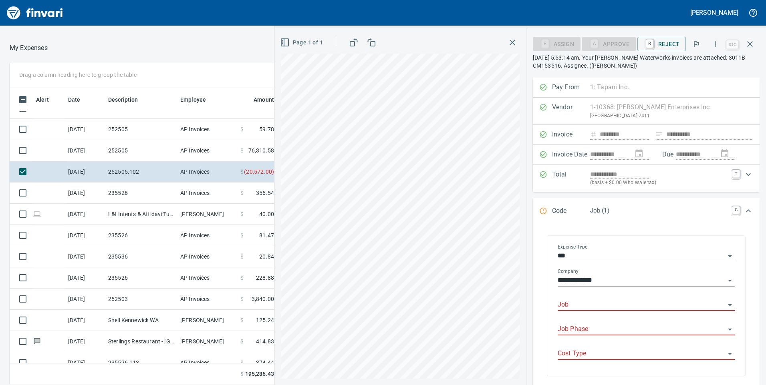
click at [599, 301] on input "Job" at bounding box center [640, 304] width 167 height 11
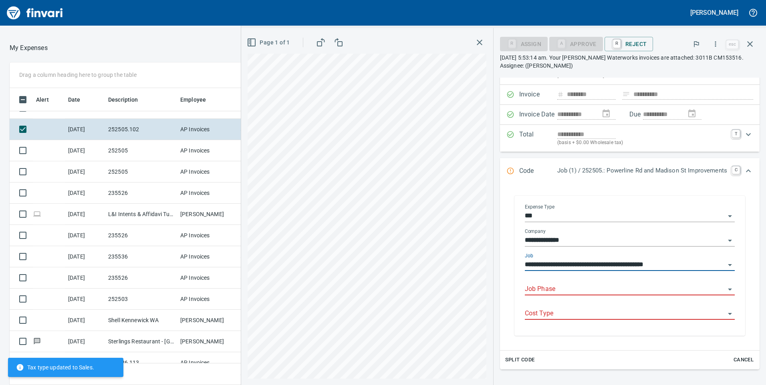
scroll to position [80, 0]
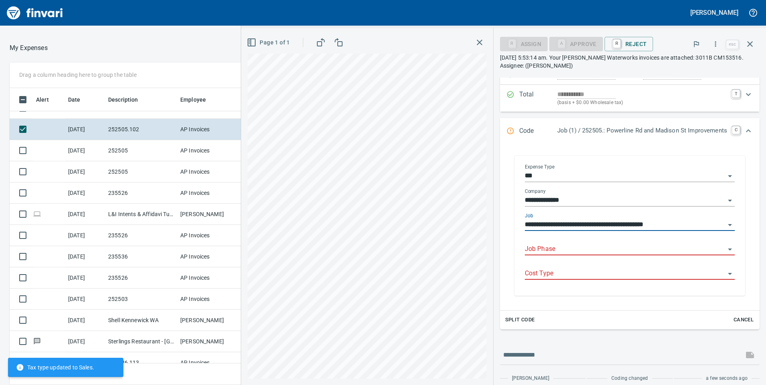
type input "**********"
click at [621, 251] on input "Job Phase" at bounding box center [624, 249] width 200 height 11
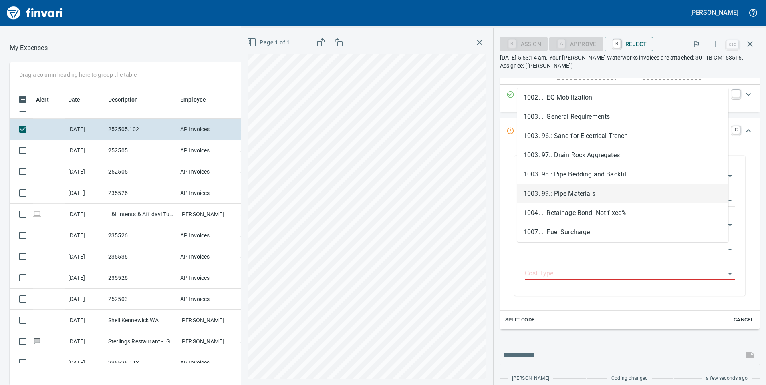
click at [589, 196] on li "1003. 99.: Pipe Materials" at bounding box center [622, 193] width 211 height 19
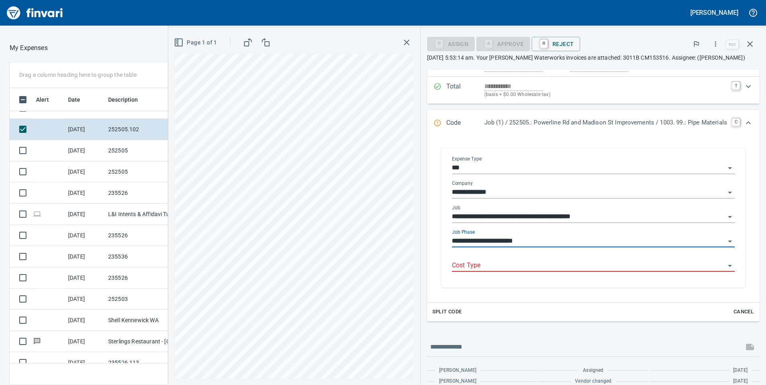
type input "**********"
click at [727, 241] on icon "Open" at bounding box center [729, 242] width 4 height 2
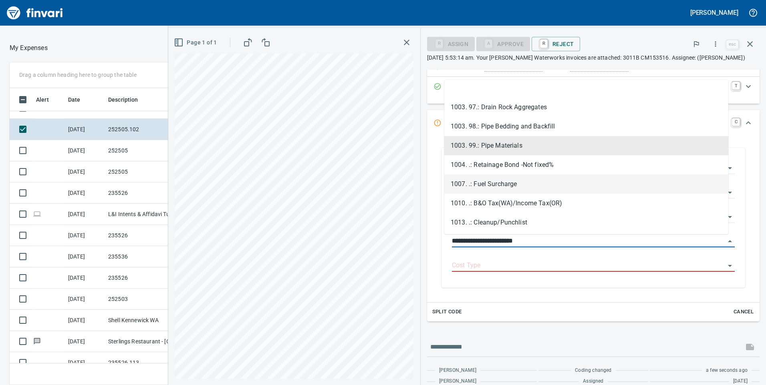
scroll to position [160, 0]
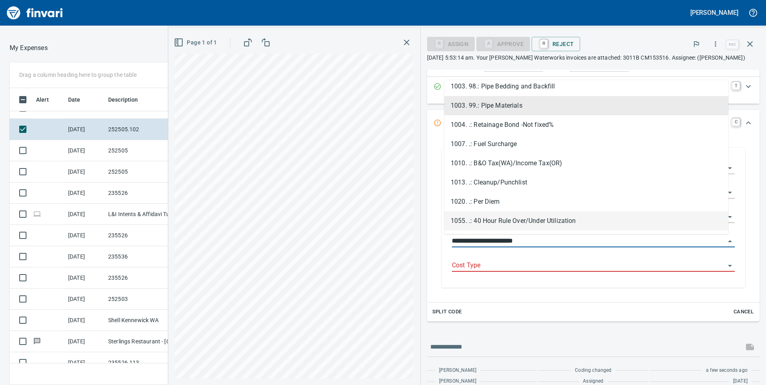
click at [716, 241] on input "**********" at bounding box center [588, 241] width 273 height 11
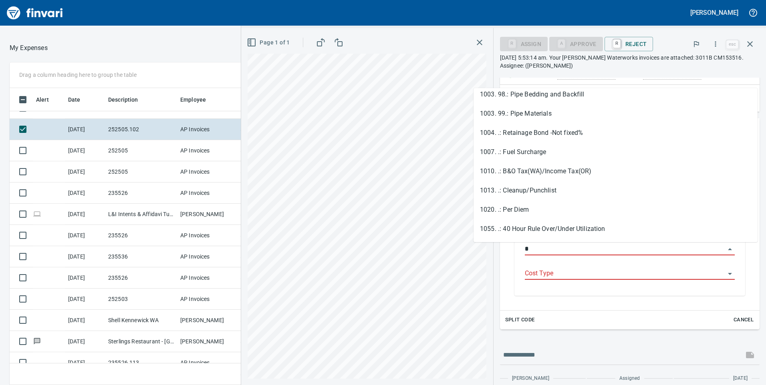
scroll to position [291, 528]
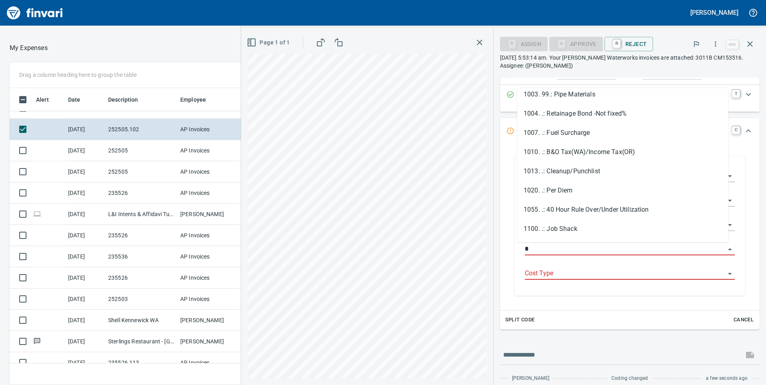
type input "**"
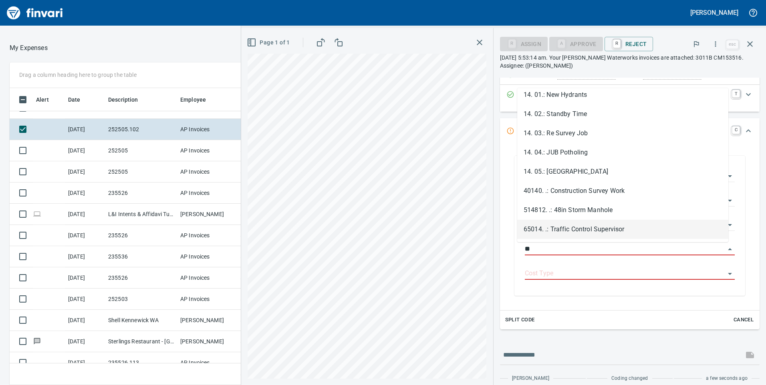
drag, startPoint x: 530, startPoint y: 250, endPoint x: 506, endPoint y: 250, distance: 23.6
click at [506, 250] on div "**********" at bounding box center [629, 226] width 247 height 156
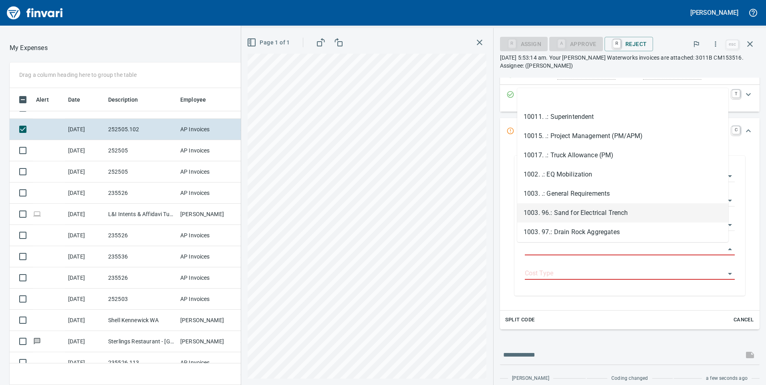
click at [500, 151] on div "**********" at bounding box center [629, 228] width 259 height 166
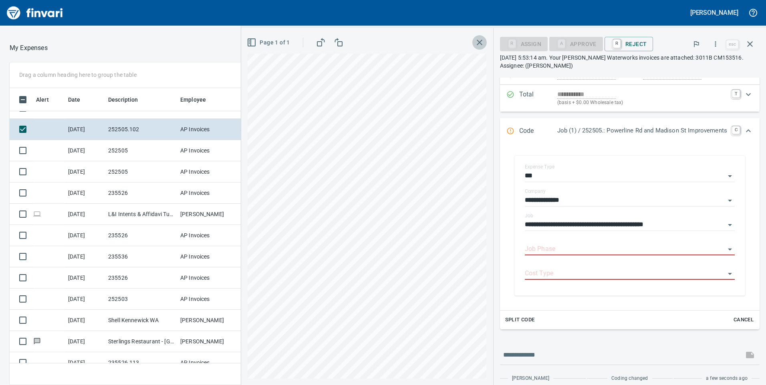
click at [475, 41] on icon "button" at bounding box center [479, 43] width 10 height 10
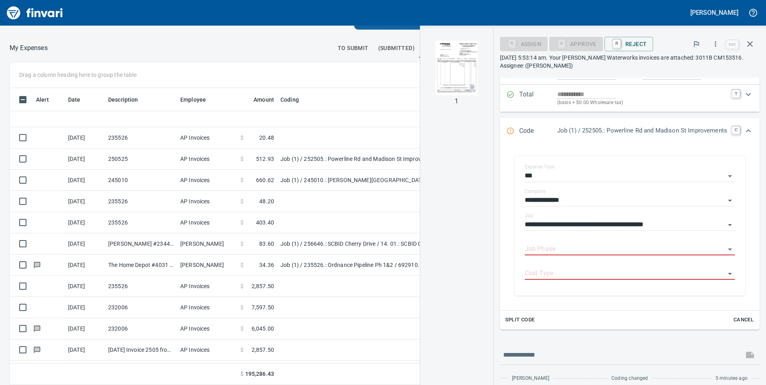
scroll to position [1521, 0]
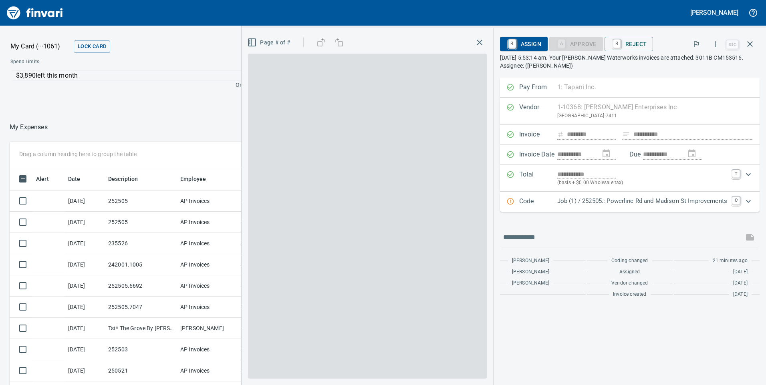
scroll to position [291, 528]
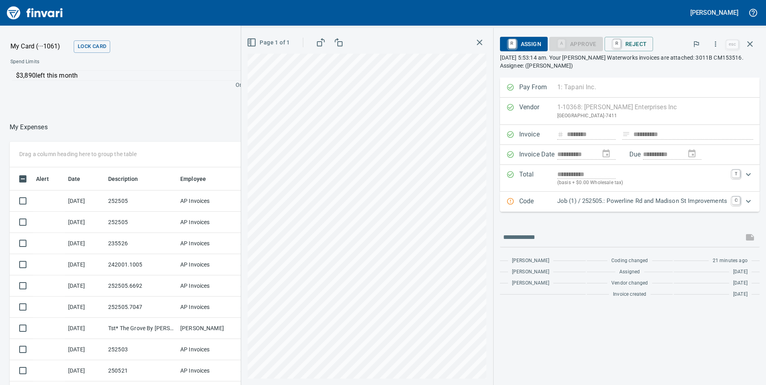
click at [747, 199] on icon "Expand" at bounding box center [748, 202] width 10 height 10
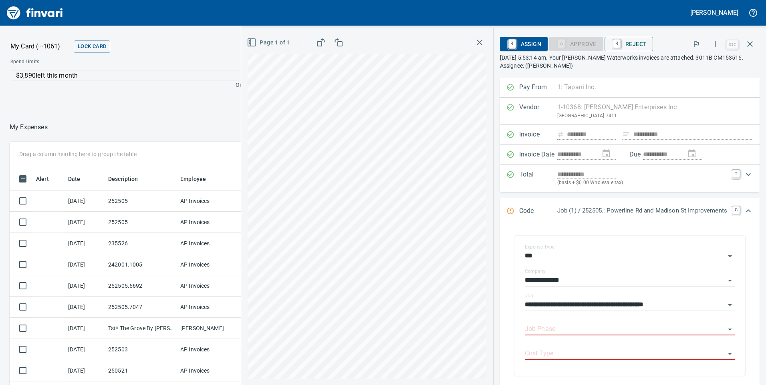
click at [552, 291] on div "**********" at bounding box center [629, 289] width 259 height 422
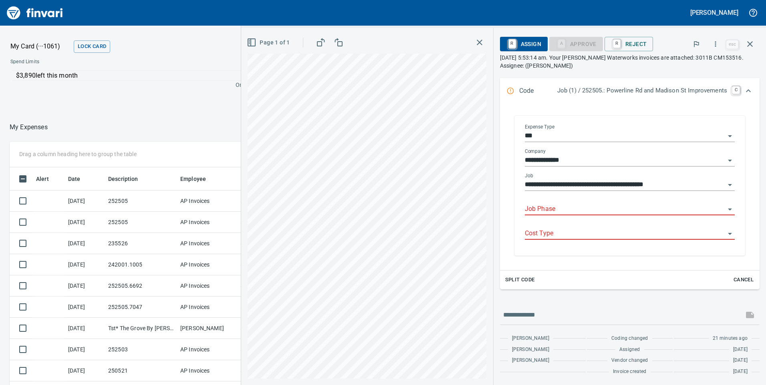
click at [570, 210] on input "Job Phase" at bounding box center [624, 209] width 200 height 11
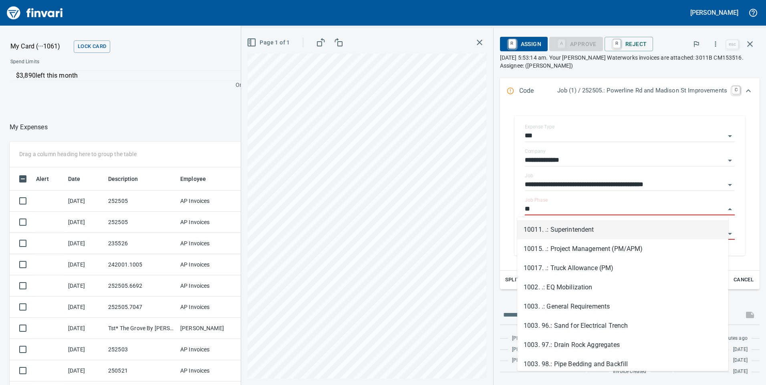
scroll to position [291, 528]
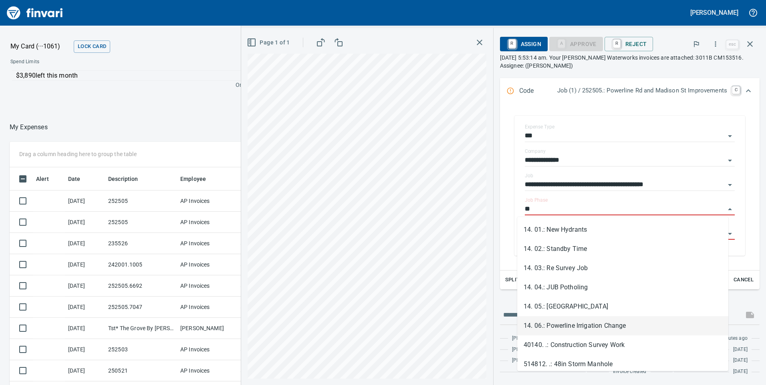
click at [572, 324] on li "14. 06.: Powerline Irrigation Change" at bounding box center [622, 325] width 211 height 19
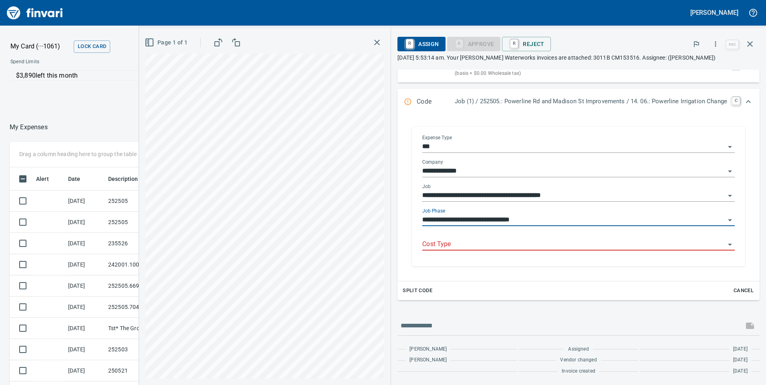
scroll to position [113, 0]
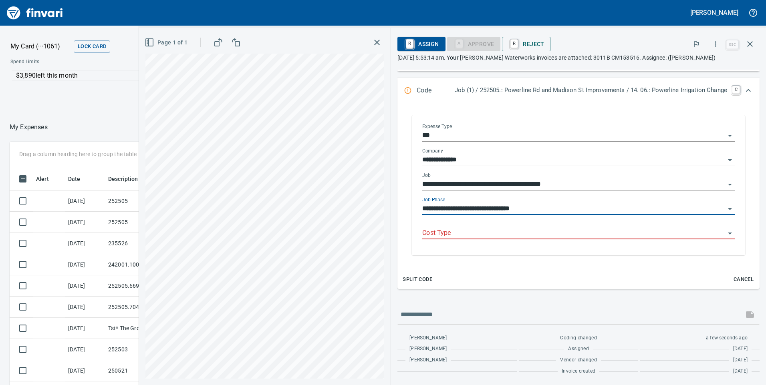
type input "**********"
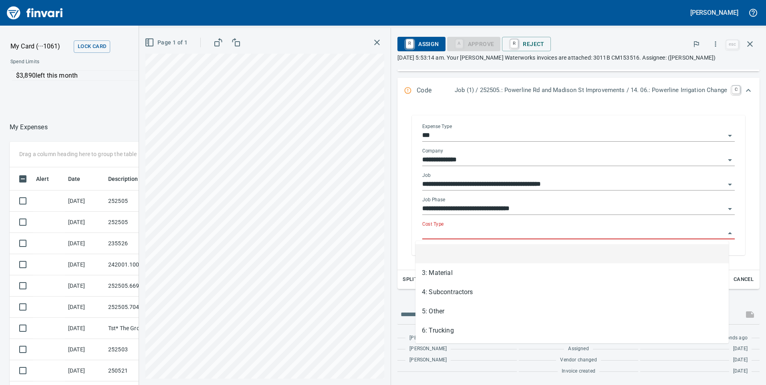
scroll to position [291, 528]
click at [559, 235] on input "Cost Type" at bounding box center [573, 233] width 303 height 11
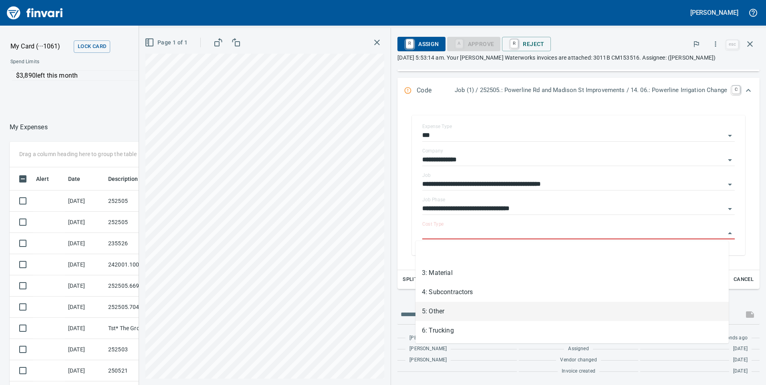
click at [450, 307] on li "5: Other" at bounding box center [571, 311] width 313 height 19
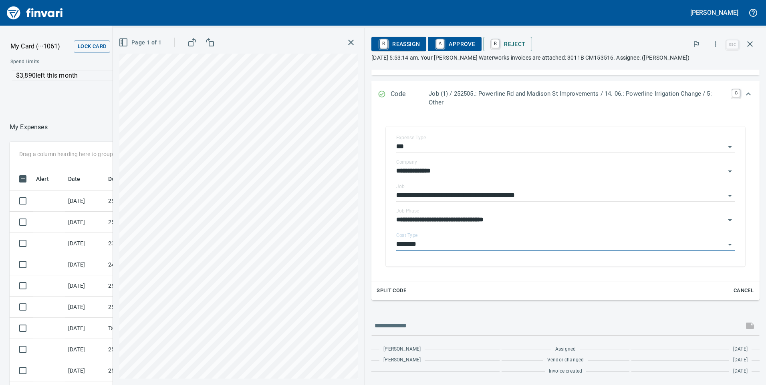
type input "********"
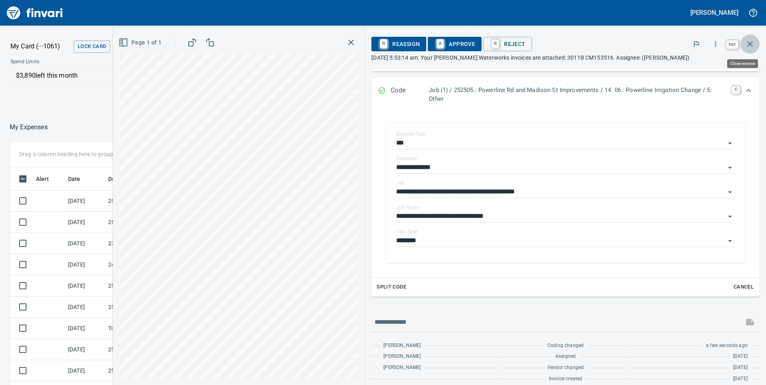
click at [749, 45] on icon "button" at bounding box center [750, 44] width 10 height 10
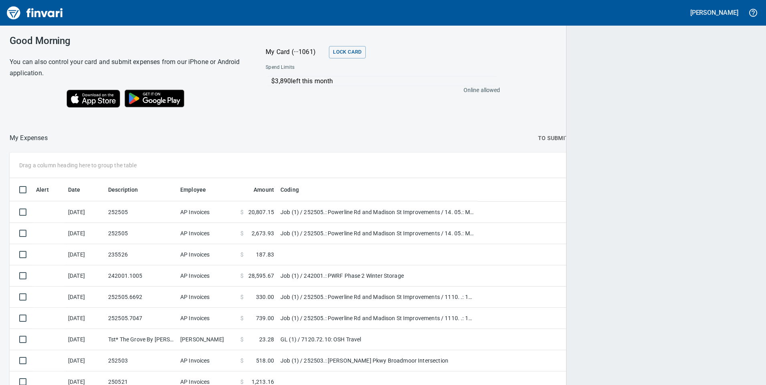
scroll to position [291, 728]
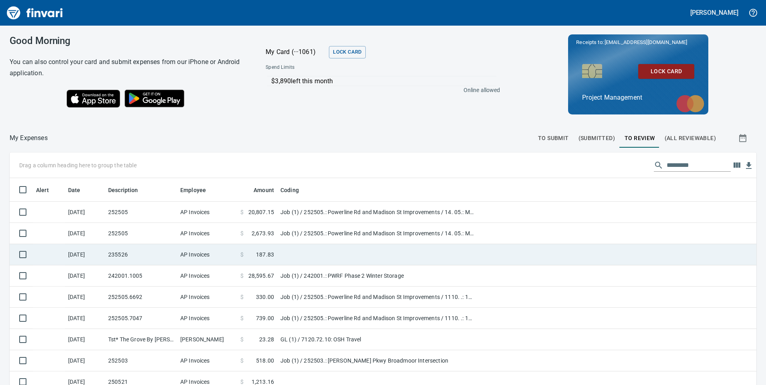
click at [268, 254] on span "187.83" at bounding box center [265, 255] width 18 height 8
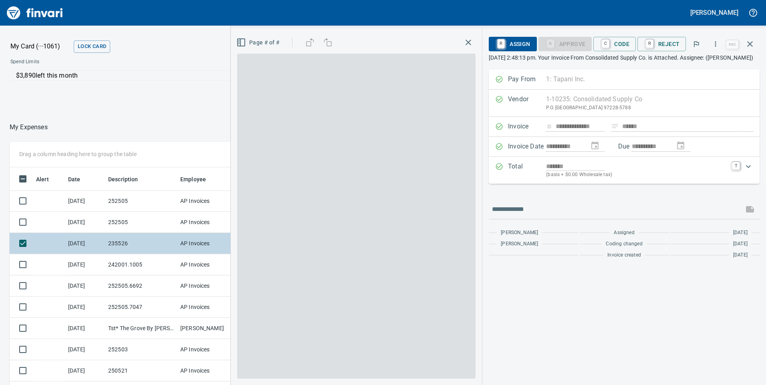
scroll to position [291, 528]
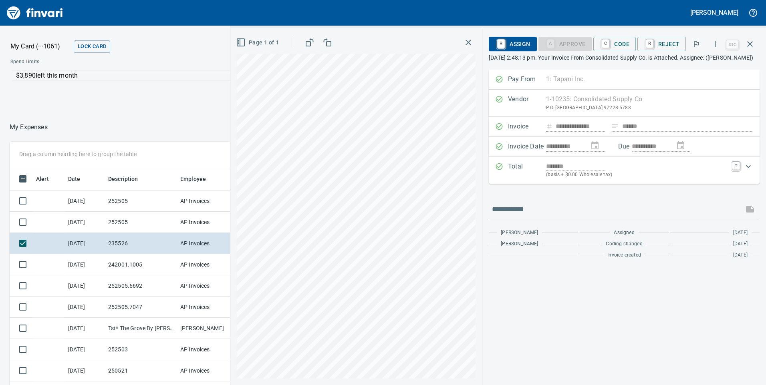
click at [207, 96] on div "$3,890 left this month Online allowed" at bounding box center [141, 85] width 275 height 36
click at [470, 40] on icon "button" at bounding box center [468, 43] width 10 height 10
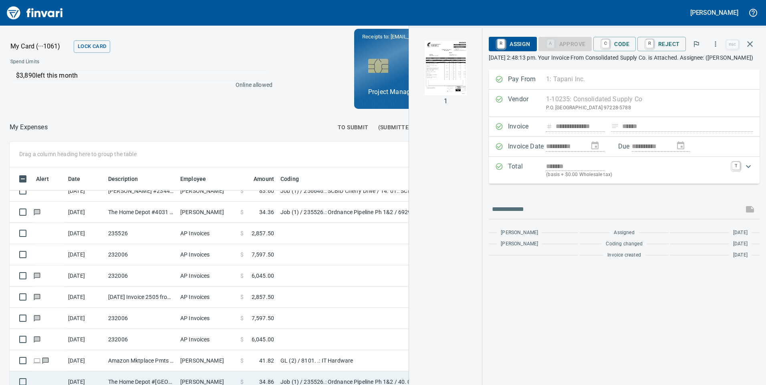
scroll to position [1392, 0]
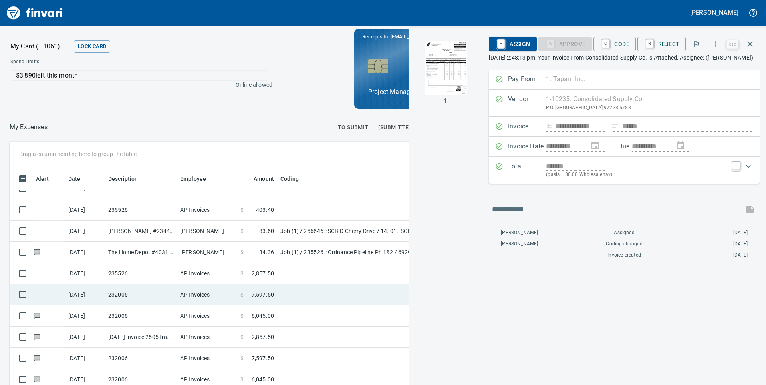
click at [261, 292] on span "7,597.50" at bounding box center [262, 295] width 22 height 8
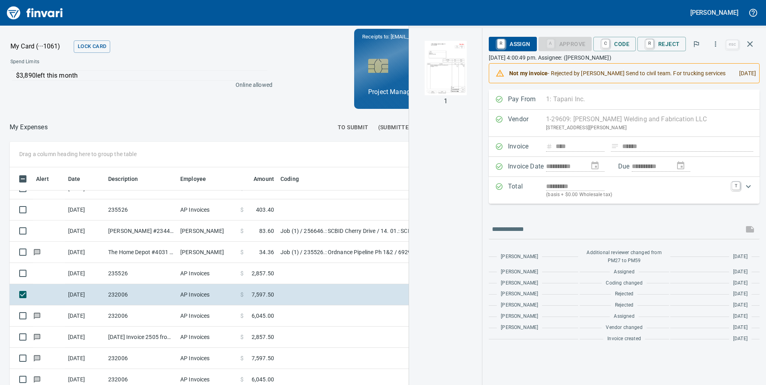
click at [445, 60] on img "button" at bounding box center [445, 68] width 54 height 54
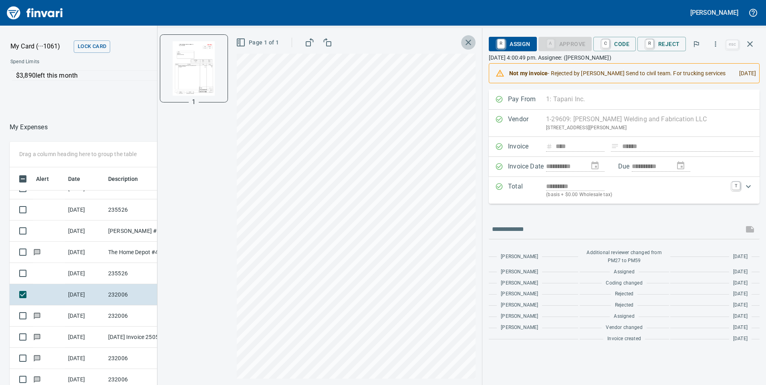
click at [473, 42] on icon "button" at bounding box center [468, 43] width 10 height 10
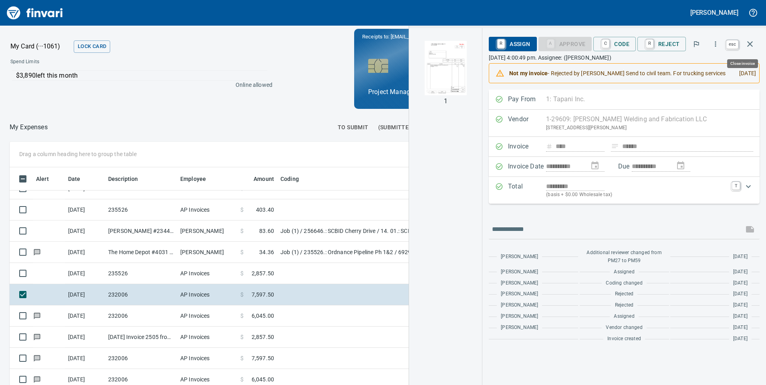
scroll to position [291, 528]
click at [751, 44] on icon "button" at bounding box center [750, 44] width 10 height 10
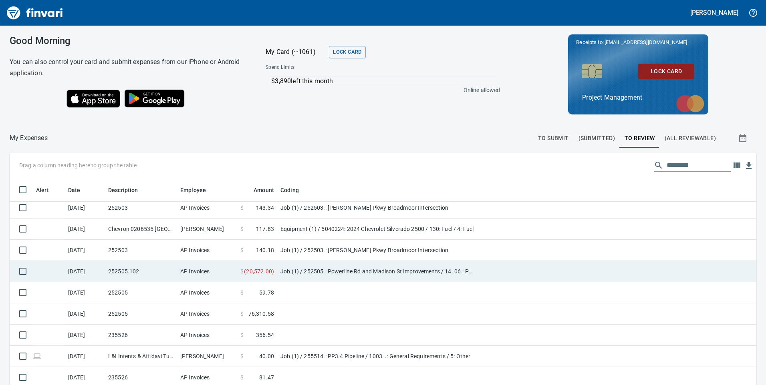
scroll to position [320, 0]
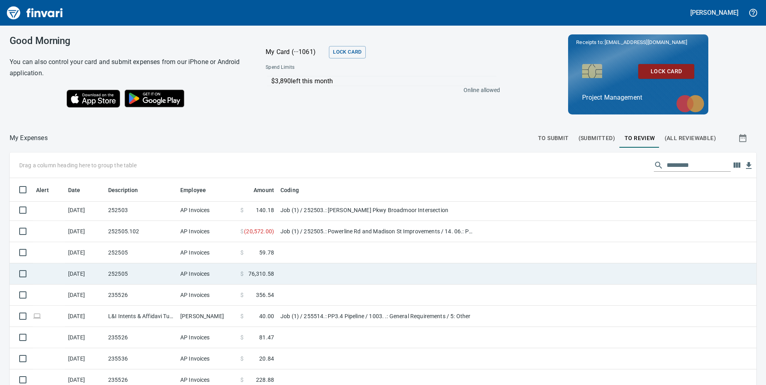
click at [260, 272] on span "76,310.58" at bounding box center [261, 274] width 26 height 8
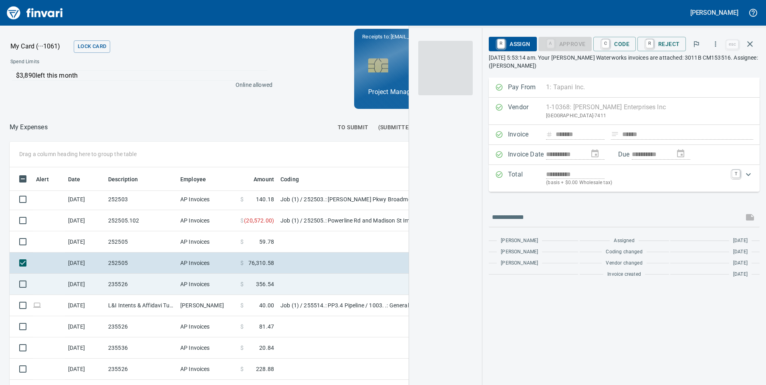
scroll to position [291, 528]
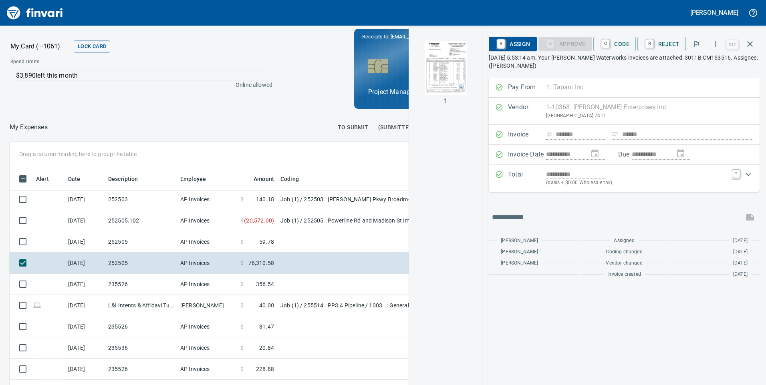
click at [446, 65] on img "button" at bounding box center [445, 68] width 54 height 54
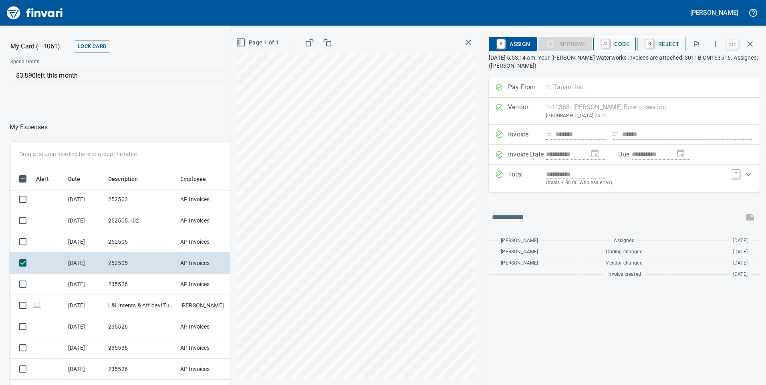
click at [627, 44] on span "C Code" at bounding box center [614, 44] width 30 height 14
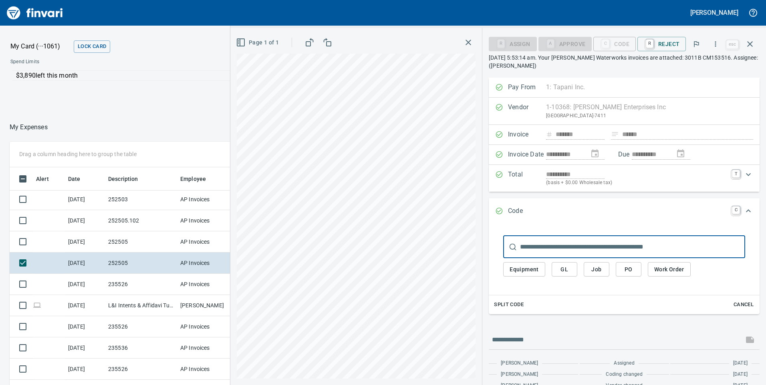
click at [599, 268] on span "Job" at bounding box center [596, 270] width 13 height 10
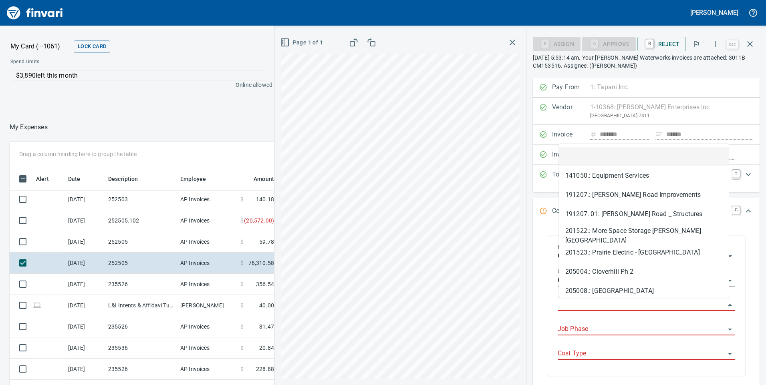
click at [602, 307] on input "Job" at bounding box center [640, 304] width 167 height 11
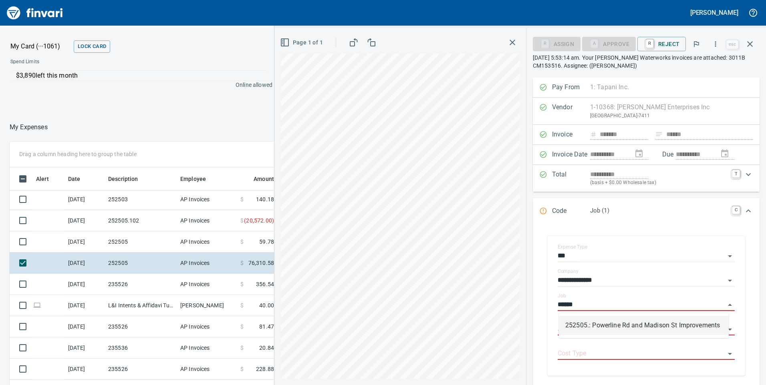
click at [627, 323] on li "252505.: Powerline Rd and Madison St Improvements" at bounding box center [644, 325] width 170 height 19
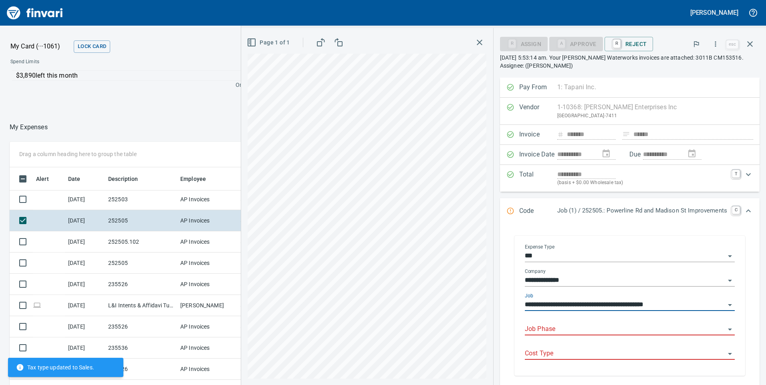
type input "**********"
click at [614, 332] on input "Job Phase" at bounding box center [624, 329] width 200 height 11
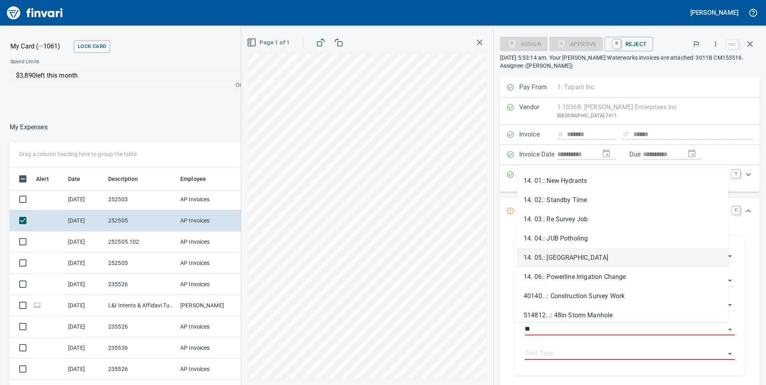
click at [591, 257] on li "14. 05.: [GEOGRAPHIC_DATA]" at bounding box center [622, 257] width 211 height 19
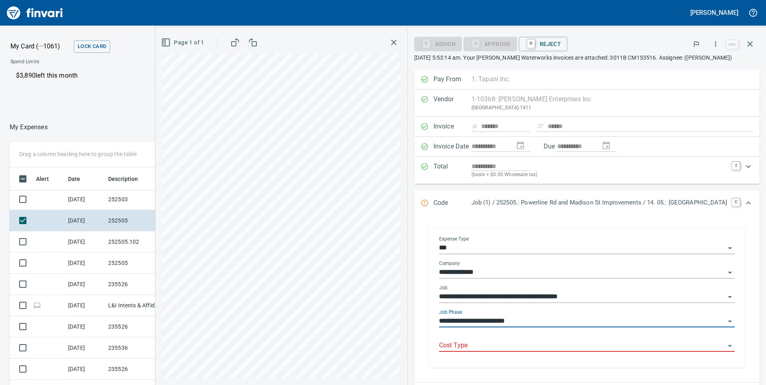
type input "**********"
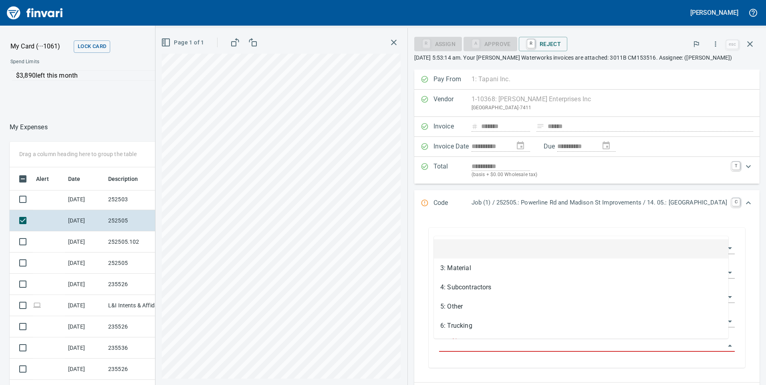
click at [554, 346] on input "Cost Type" at bounding box center [582, 345] width 286 height 11
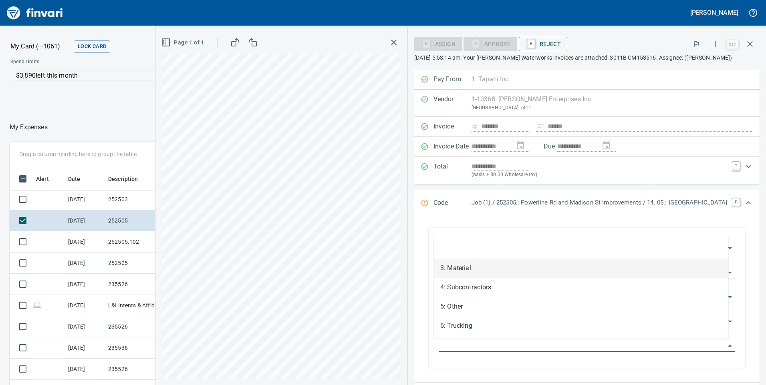
click at [473, 269] on li "3: Material" at bounding box center [581, 268] width 294 height 19
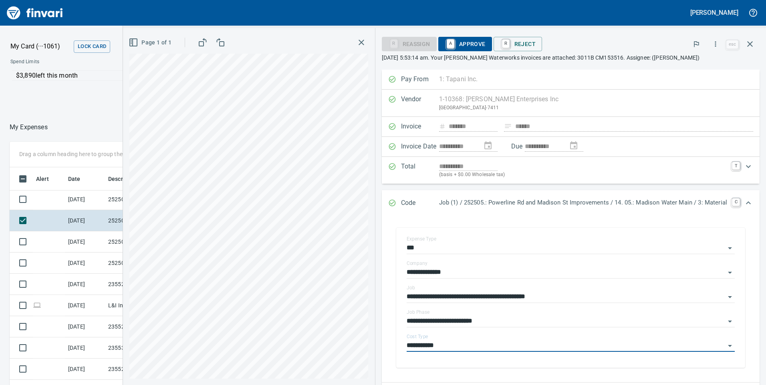
type input "**********"
click at [751, 43] on icon "button" at bounding box center [750, 44] width 6 height 6
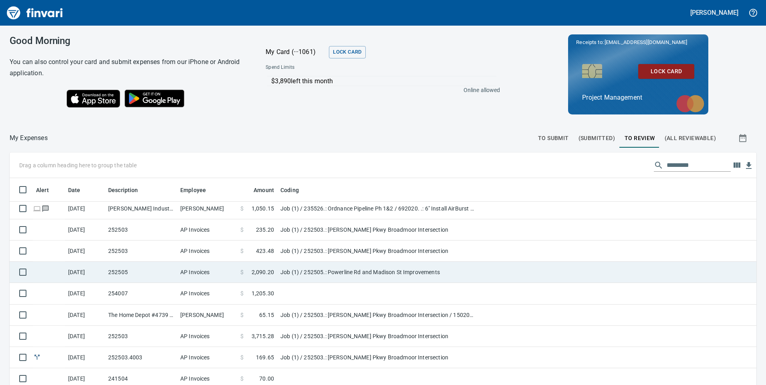
scroll to position [1041, 0]
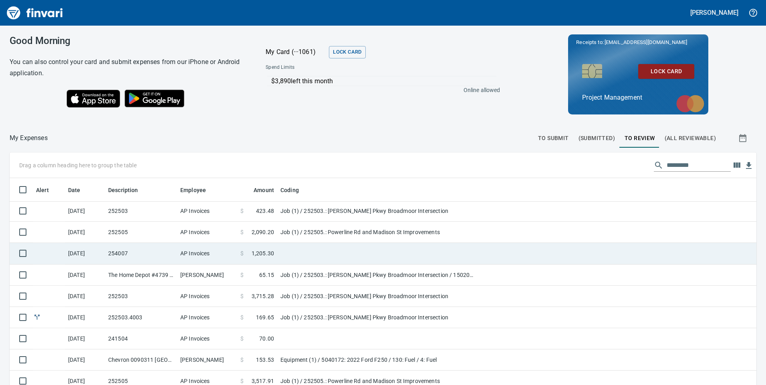
click at [261, 251] on span "1,205.30" at bounding box center [262, 253] width 22 height 8
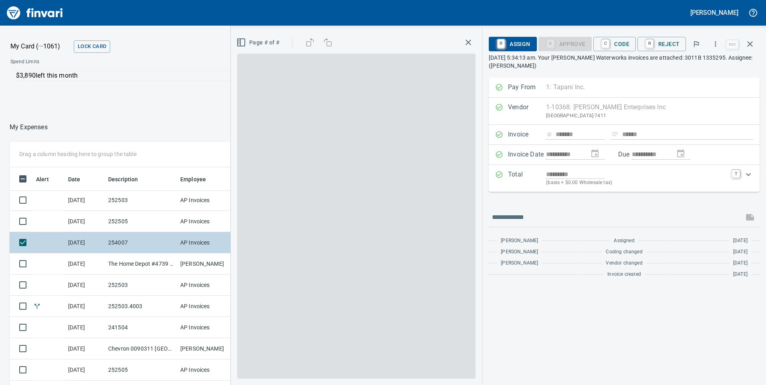
scroll to position [291, 528]
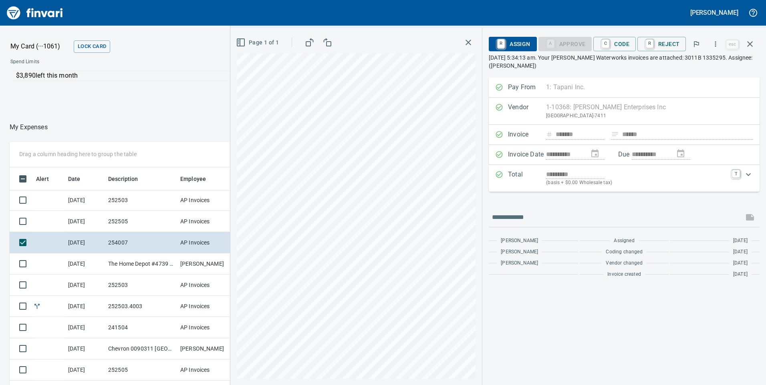
click at [467, 42] on icon "button" at bounding box center [468, 43] width 10 height 10
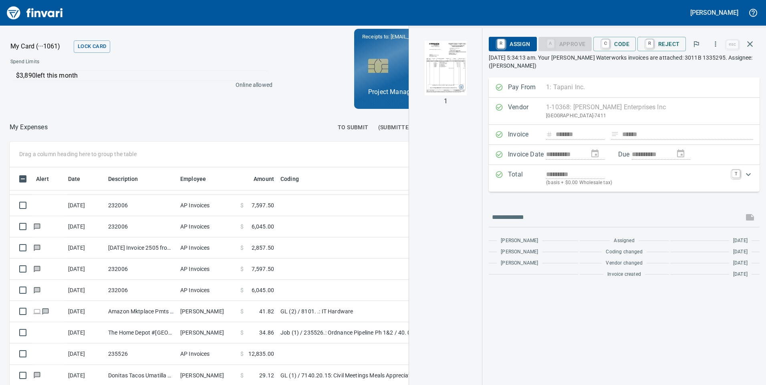
scroll to position [1521, 0]
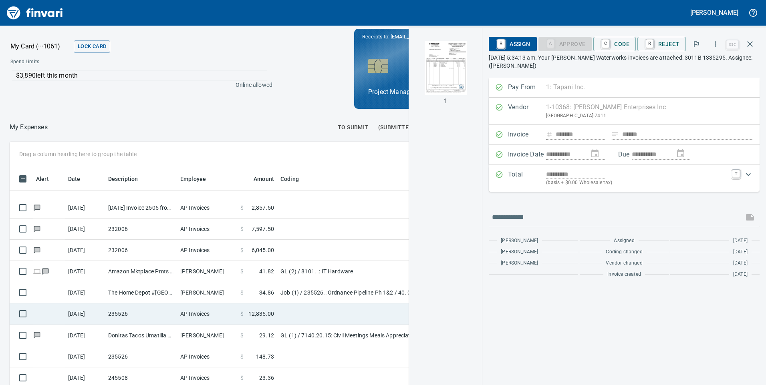
click at [265, 314] on span "12,835.00" at bounding box center [261, 314] width 26 height 8
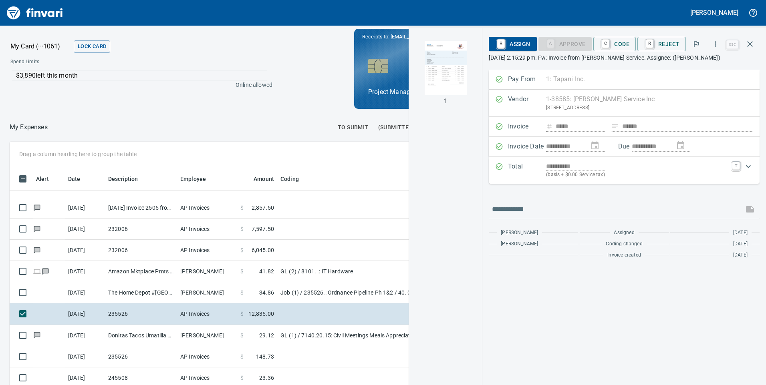
scroll to position [291, 528]
click at [448, 58] on img "button" at bounding box center [445, 68] width 54 height 54
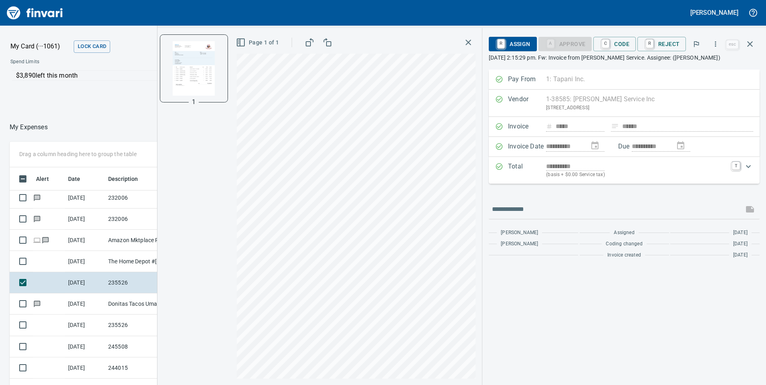
scroll to position [1510, 0]
click at [472, 44] on icon "button" at bounding box center [468, 43] width 10 height 10
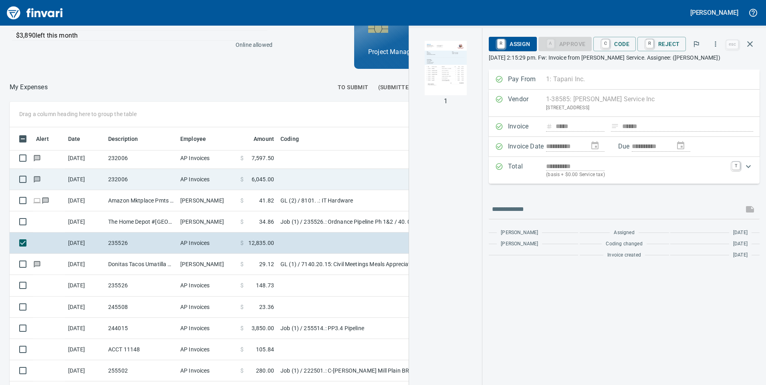
scroll to position [79, 0]
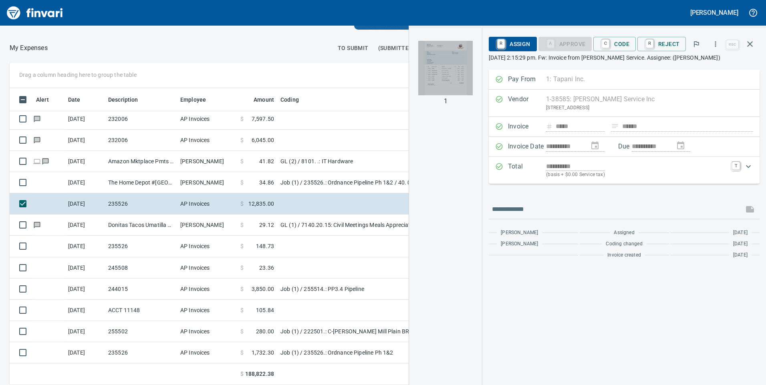
click at [436, 80] on img "button" at bounding box center [445, 68] width 54 height 54
